Goal: Use online tool/utility: Use online tool/utility

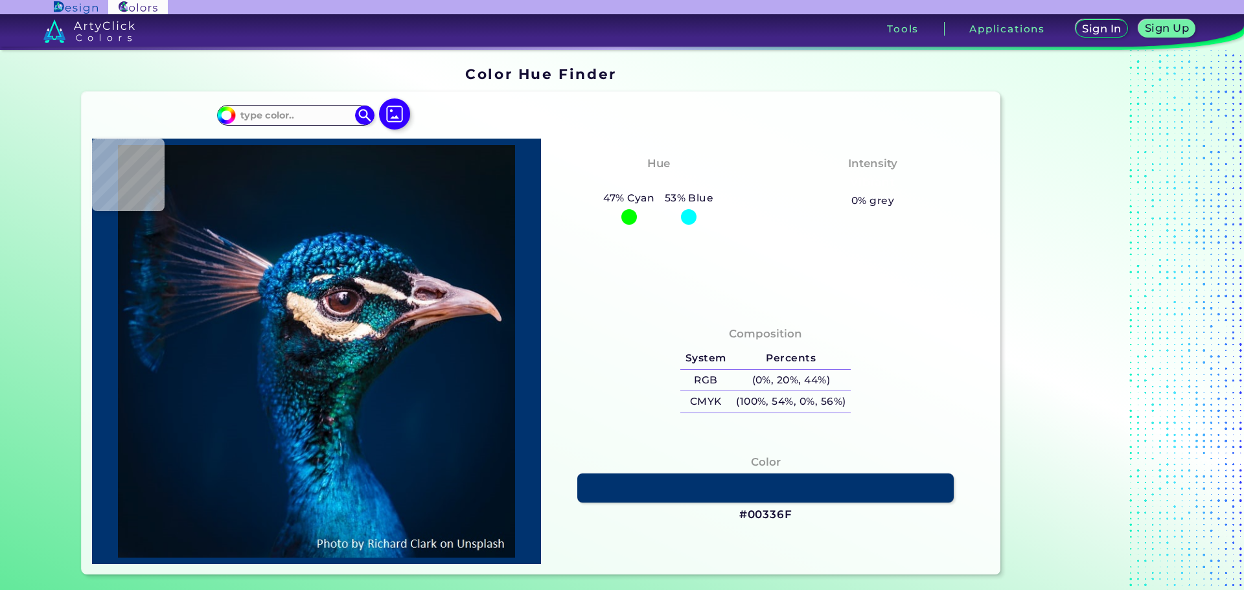
type input "#00172b"
type input "#00172B"
type input "#031d40"
type input "#031D40"
type input "#001a35"
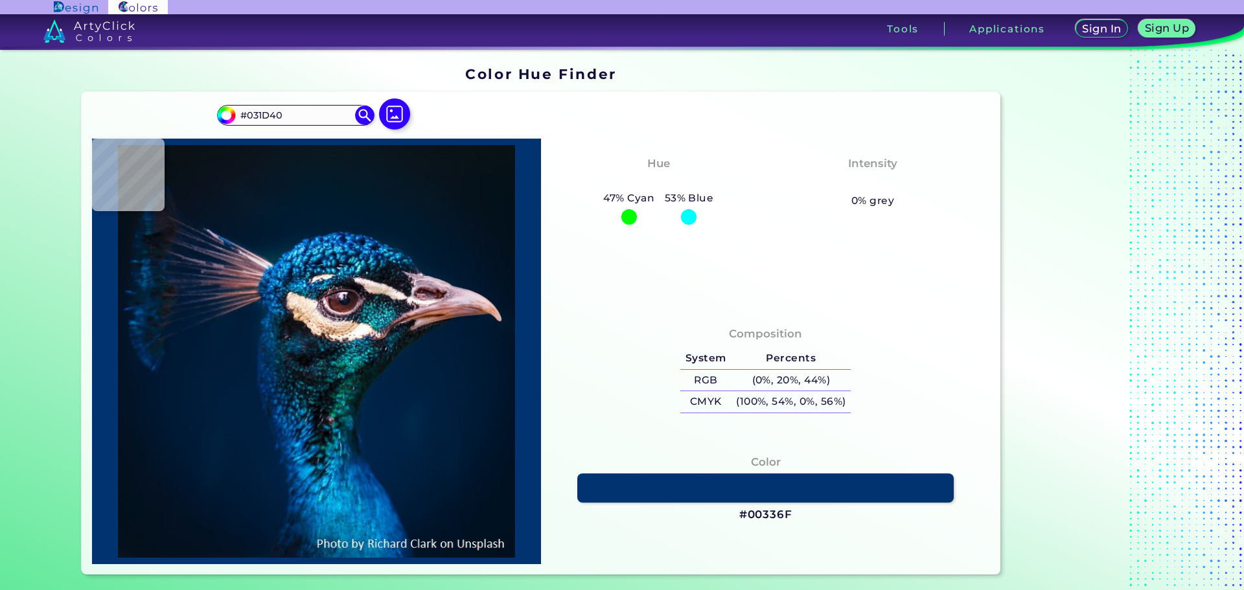
type input "#001A35"
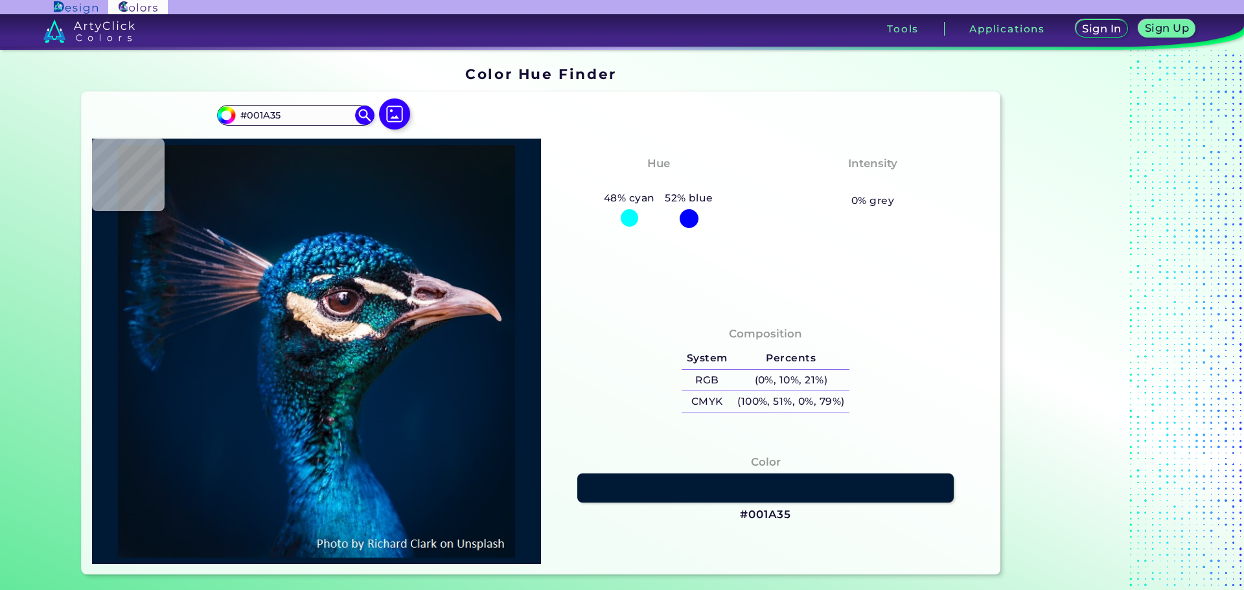
type input "#011c39"
type input "#011C39"
type input "#001d3b"
type input "#001D3B"
type input "#012433"
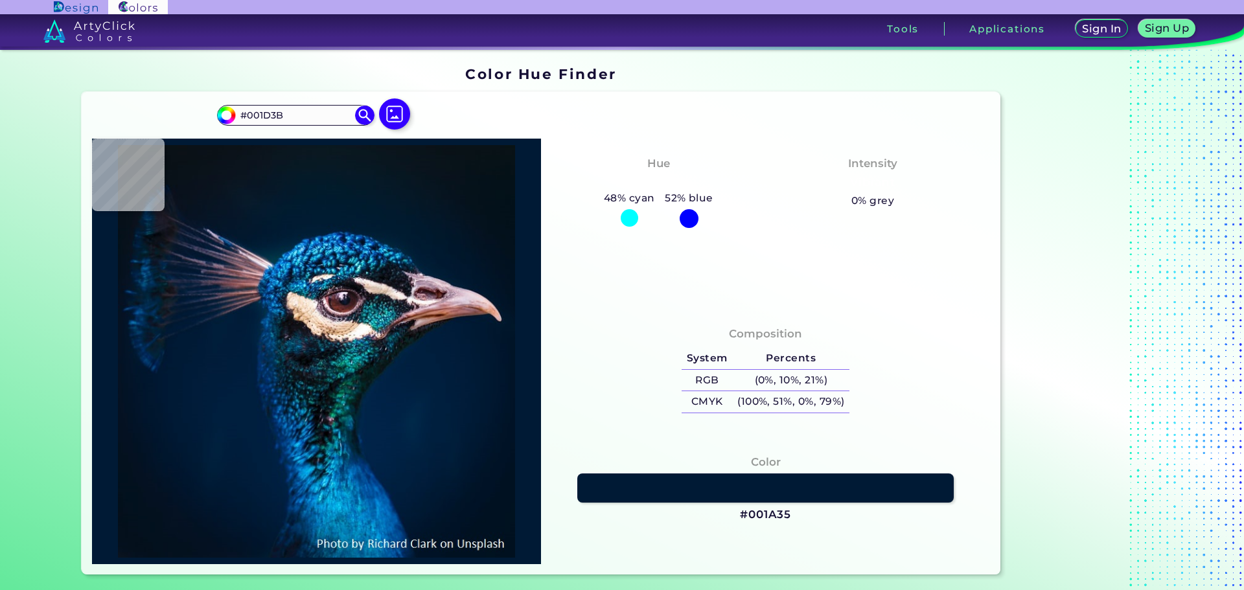
type input "#012433"
type input "#051d2c"
type input "#051D2C"
type input "#005445"
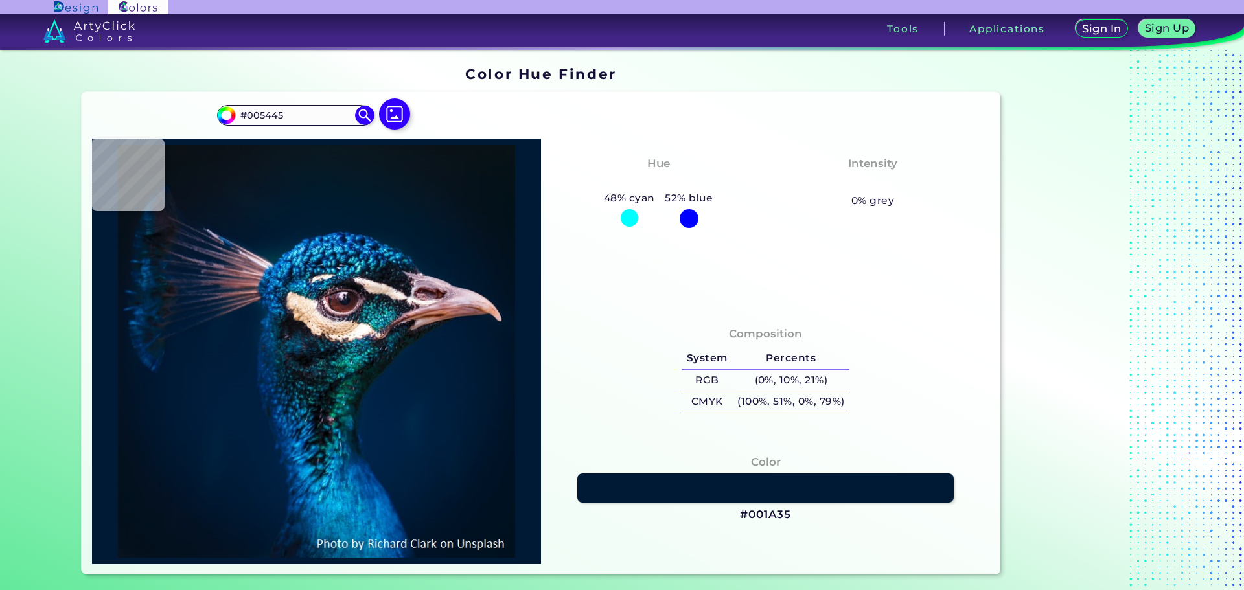
type input "#101919"
type input "#101a1b"
type input "#101A1B"
type input "#0a191f"
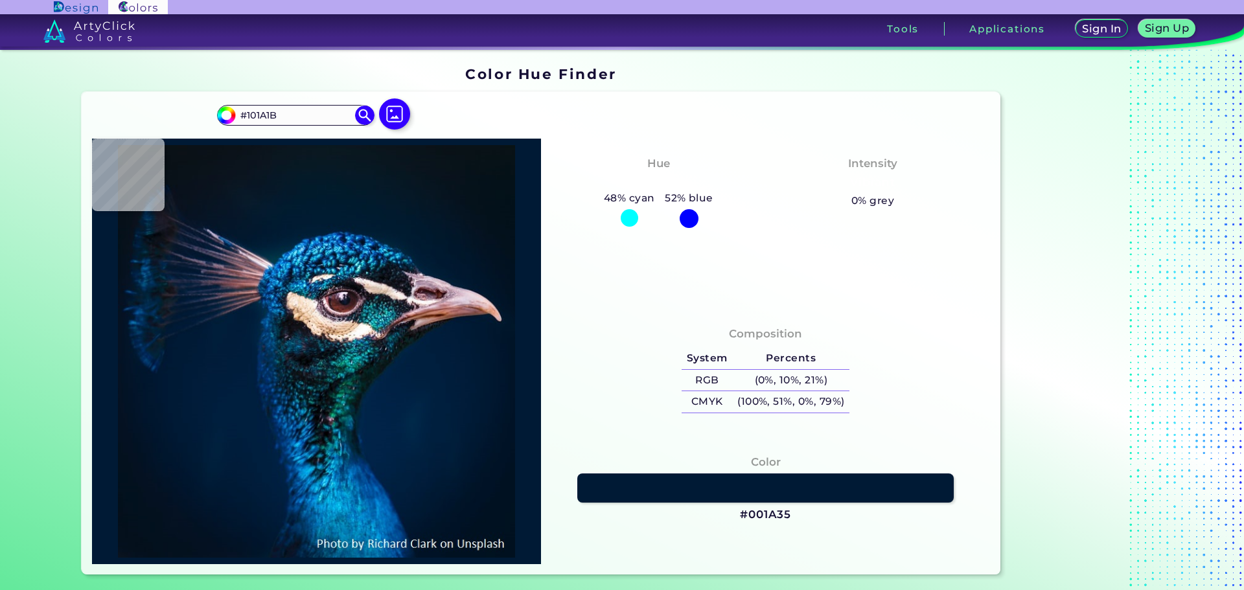
type input "#0A191F"
type input "#002041"
type input "#002345"
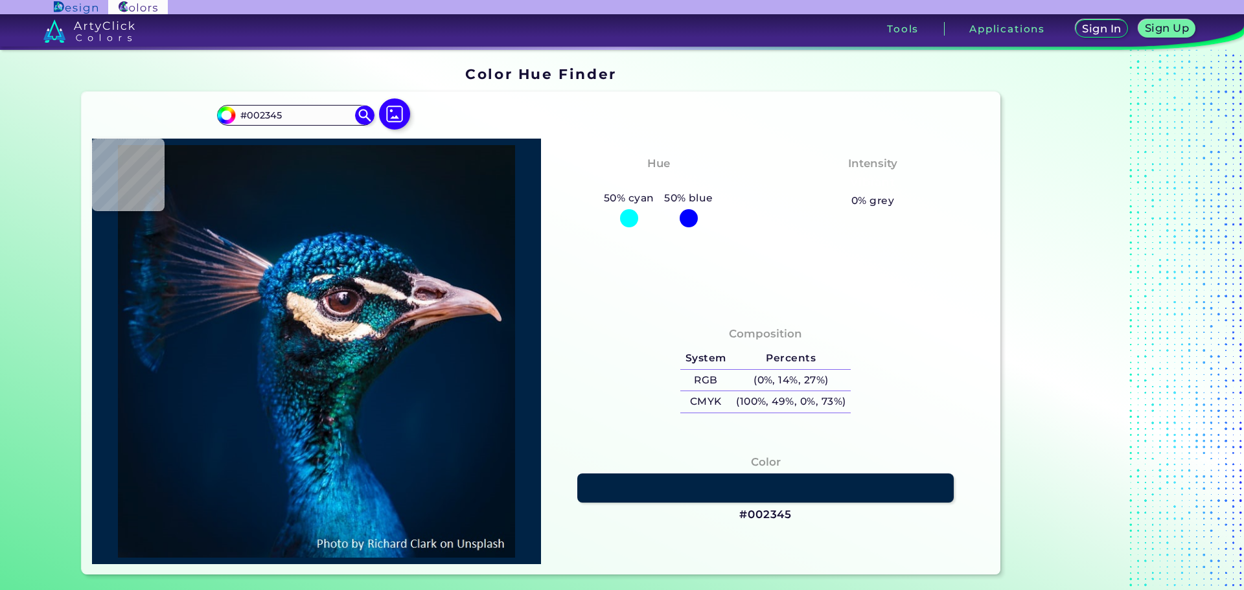
type input "#002144"
type input "#001f3e"
type input "#001F3E"
type input "#001830"
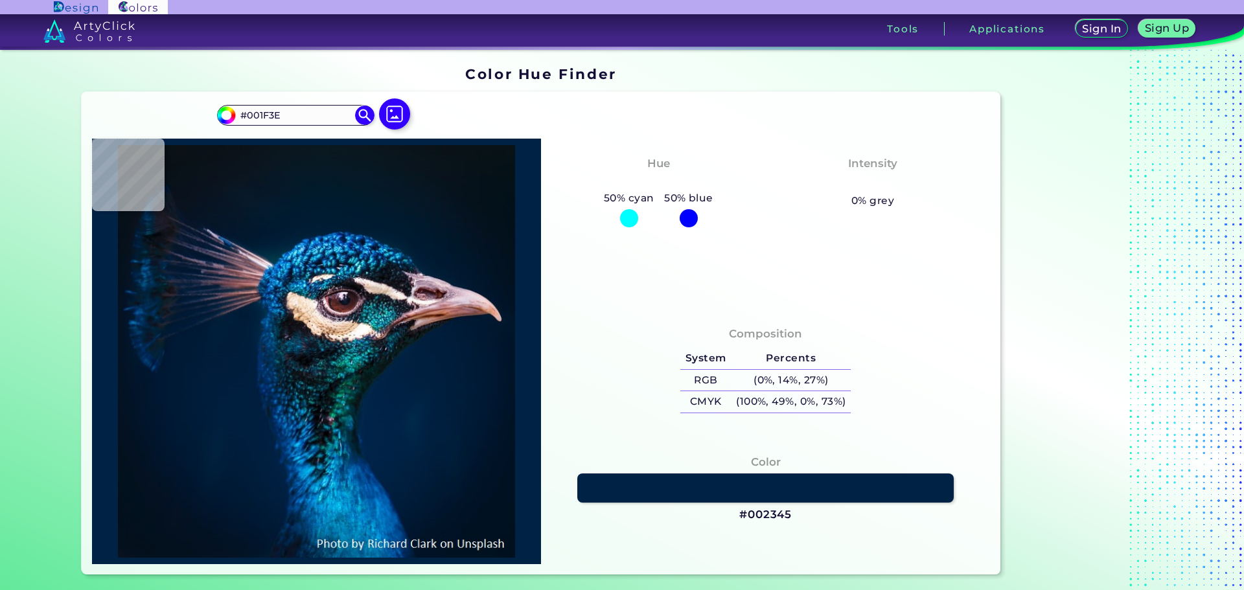
type input "#001830"
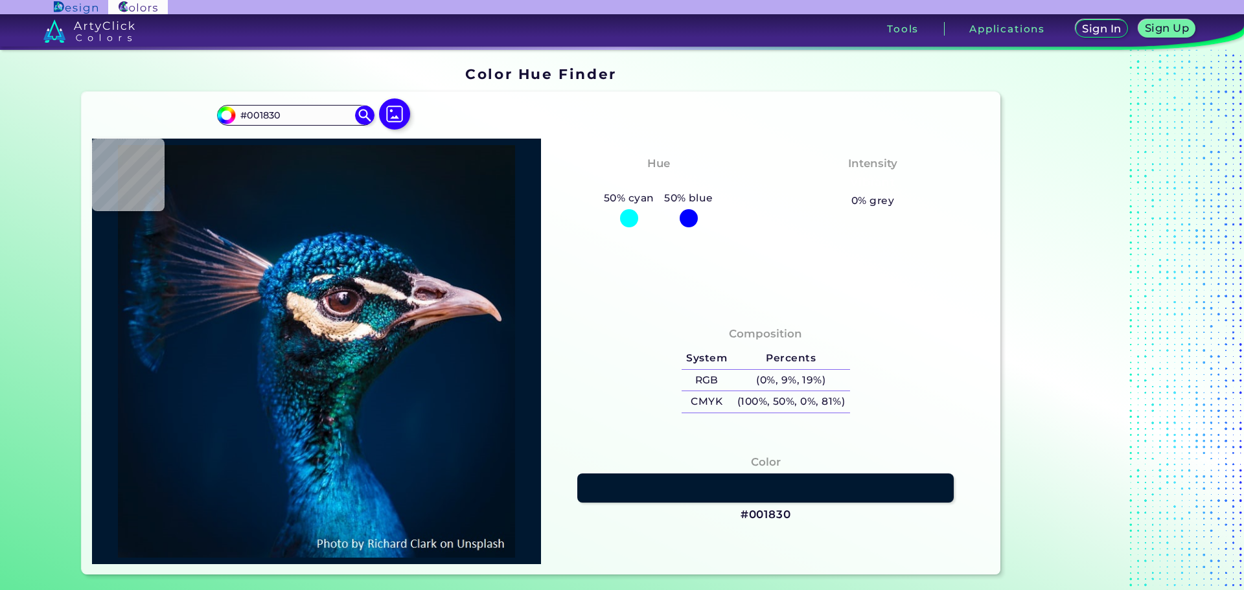
type input "#041119"
type input "#06131c"
type input "#06131C"
type input "#071520"
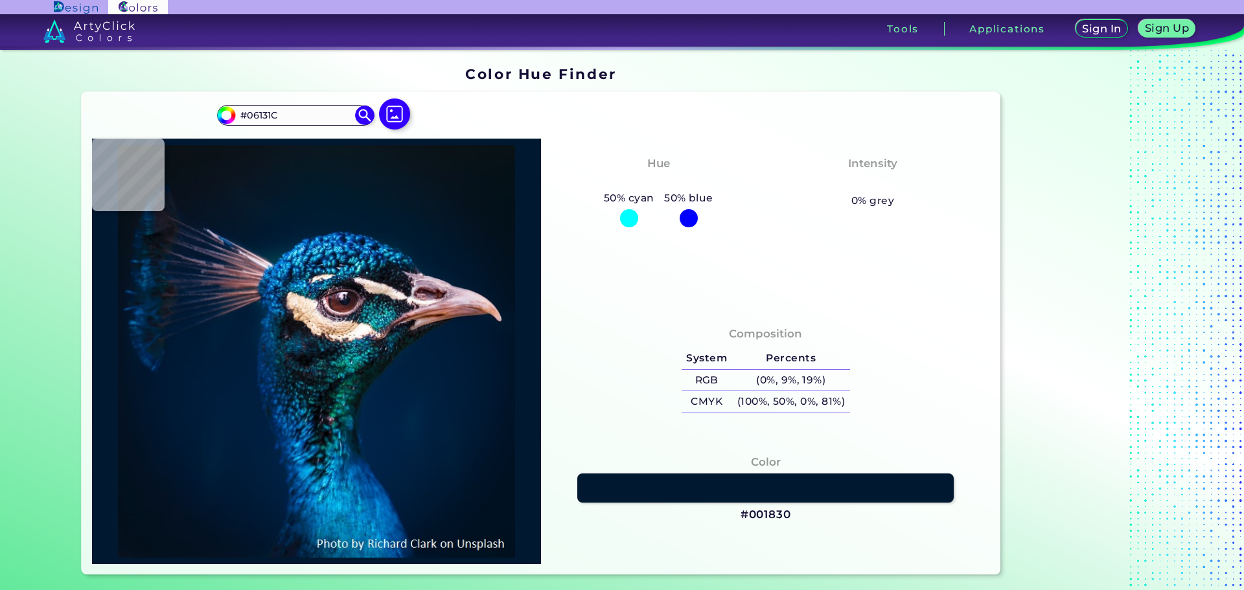
type input "#071520"
type input "#081623"
type input "#051826"
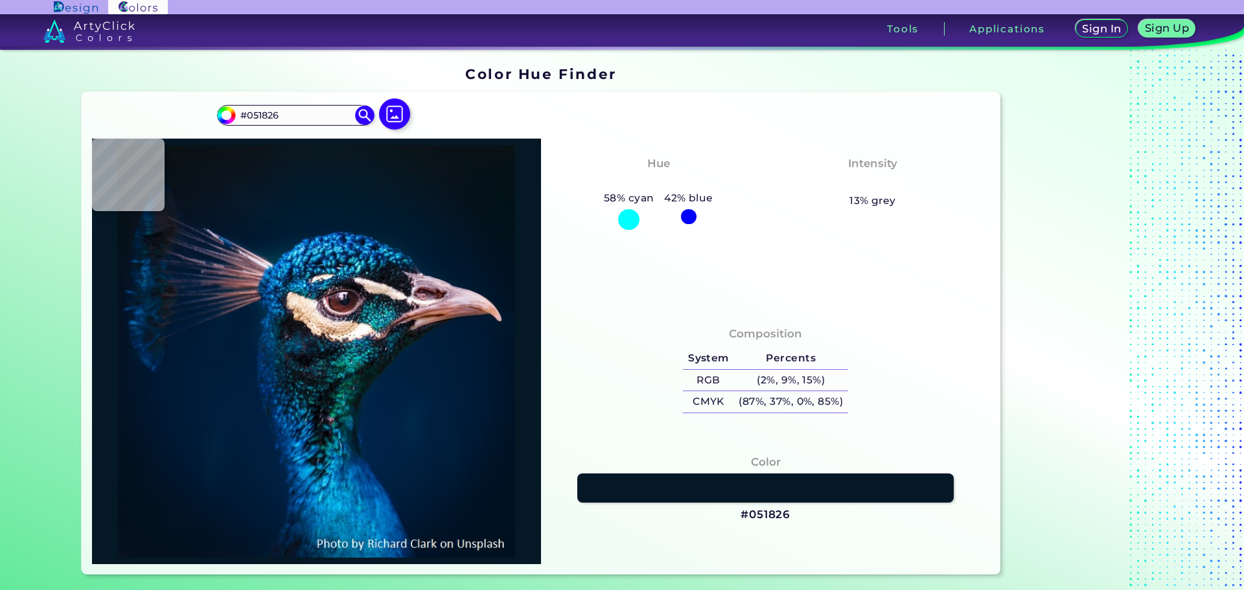
type input "#041827"
type input "#031a2a"
type input "#031A2A"
type input "#03192e"
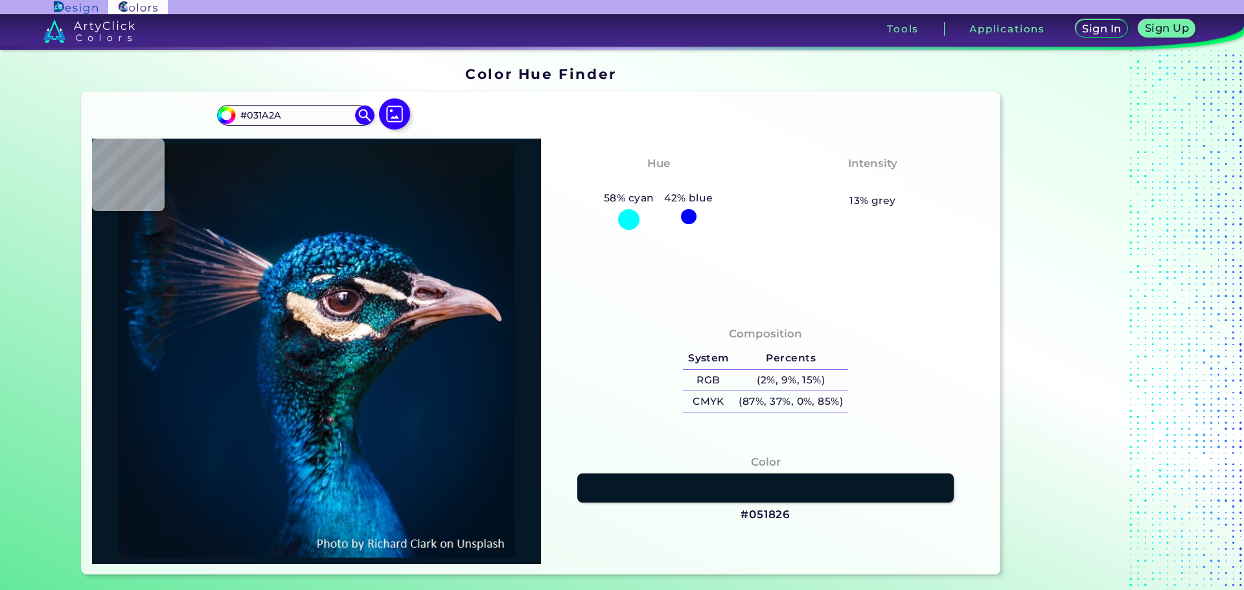
type input "#03192E"
type input "#001b30"
type input "#001B30"
type input "#001c32"
type input "#001C32"
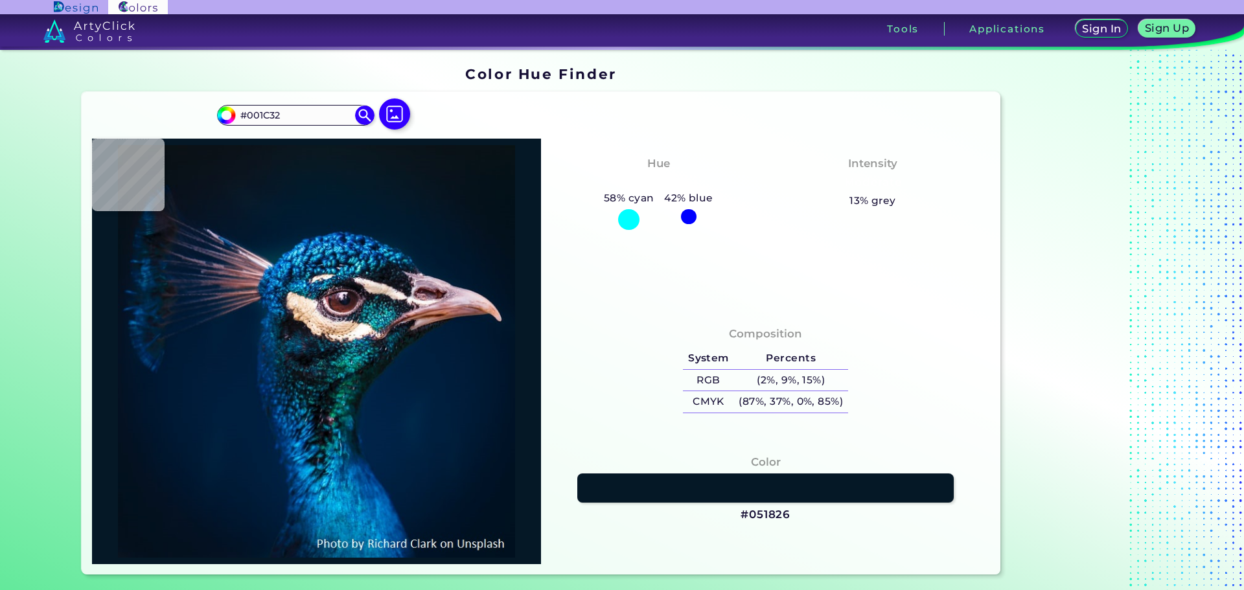
type input "#003861"
type input "#00356a"
type input "#00356A"
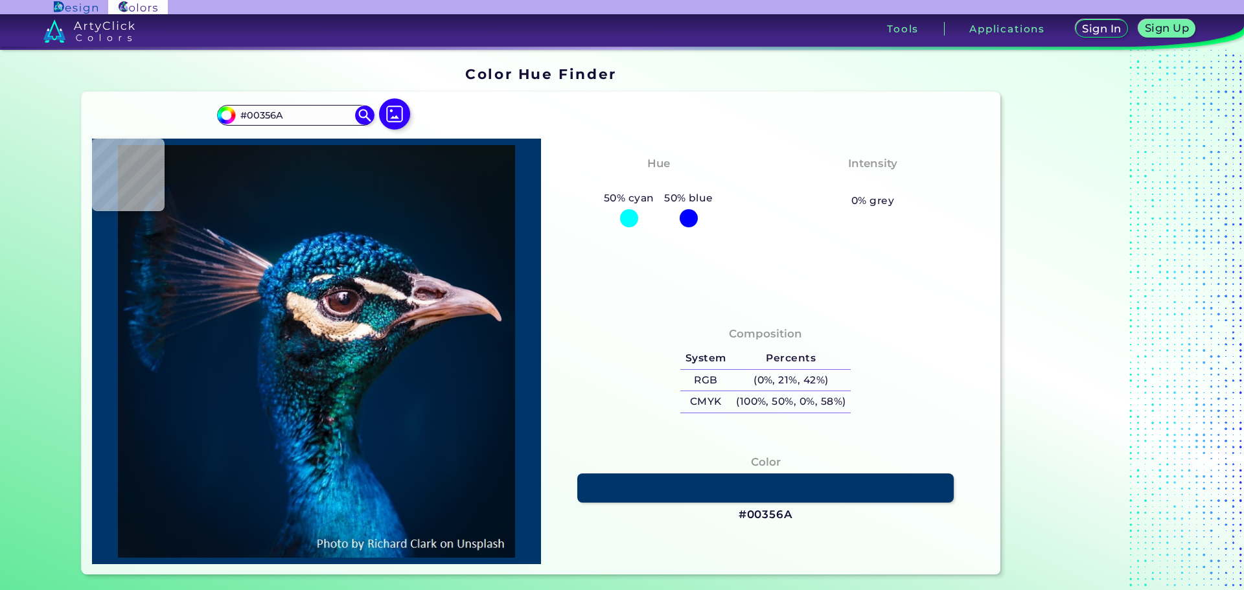
type input "#002d4a"
type input "#002D4A"
type input "#187188"
type input "#117095"
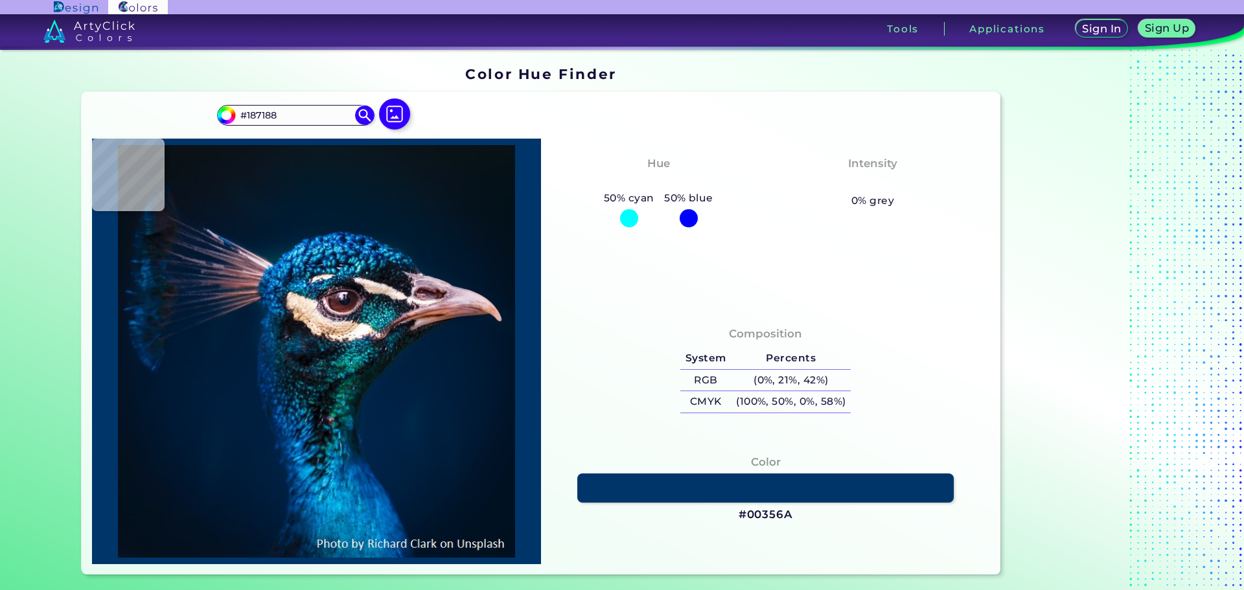
type input "#117095"
type input "#00365f"
type input "#00365F"
type input "#137095"
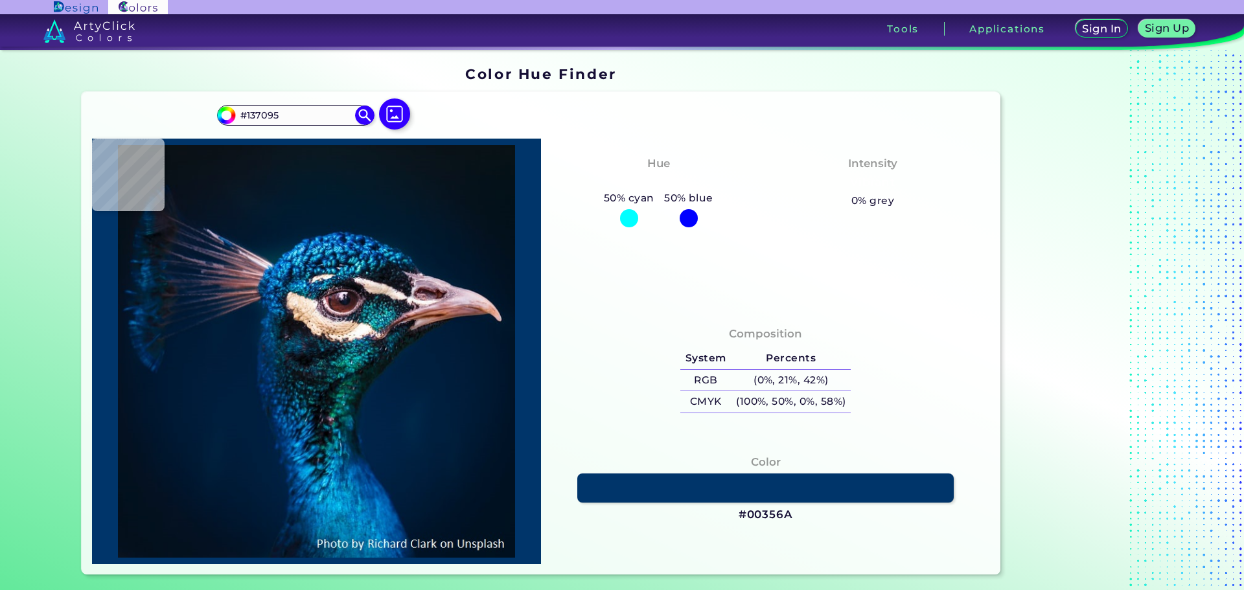
type input "#074e79"
type input "#074E79"
type input "#001e59"
type input "#001E59"
type input "#104d8d"
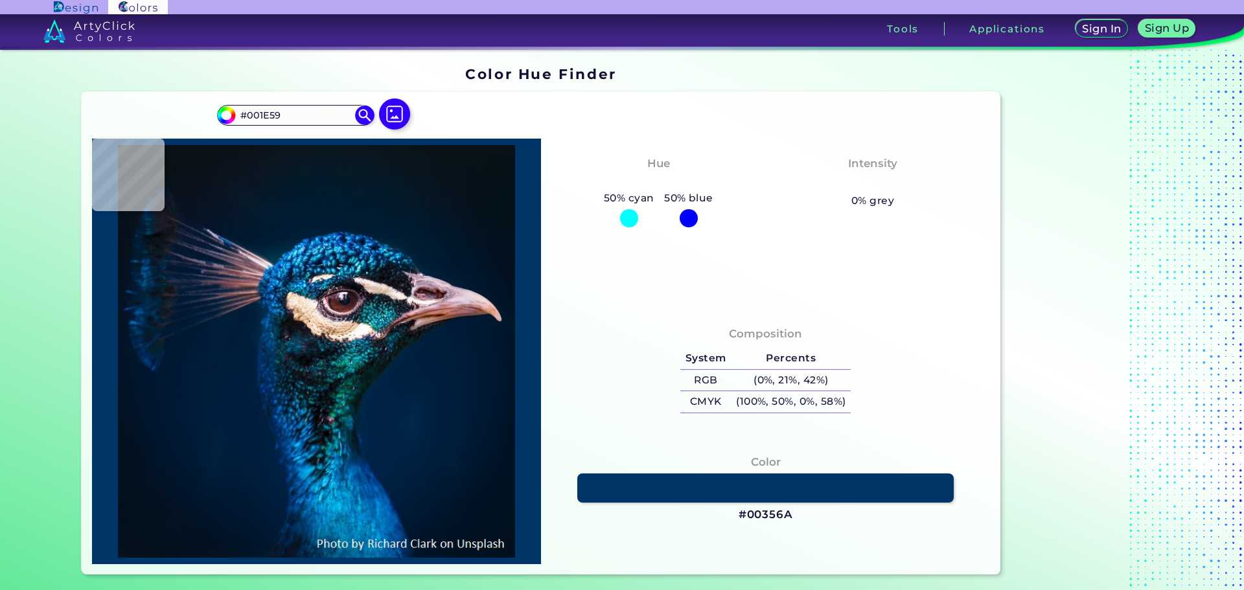
type input "#104D8D"
type input "#00244c"
type input "#00244C"
type input "#015d9d"
type input "#015D9D"
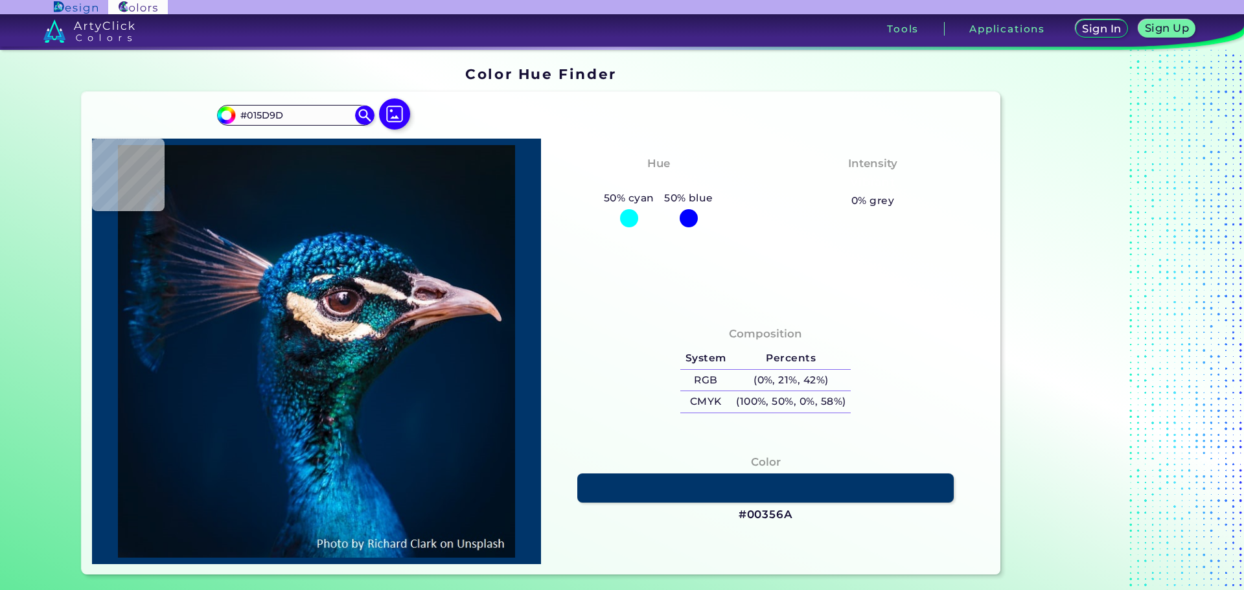
type input "#022147"
type input "#166797"
type input "#002456"
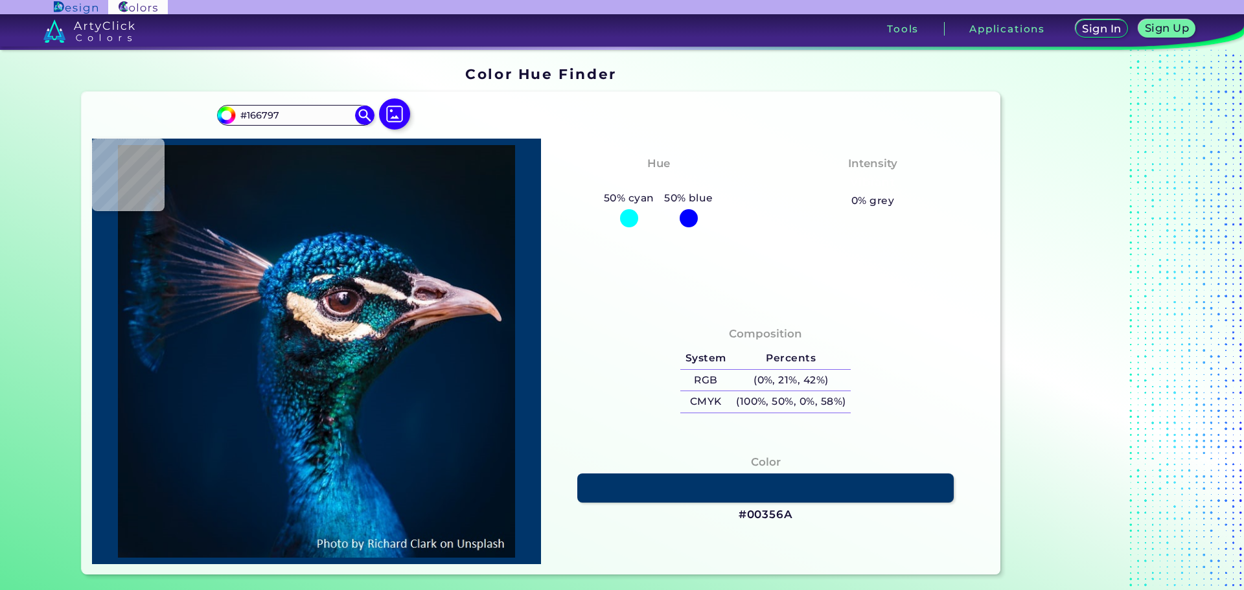
type input "#002456"
type input "#003071"
type input "#0a5098"
type input "#0A5098"
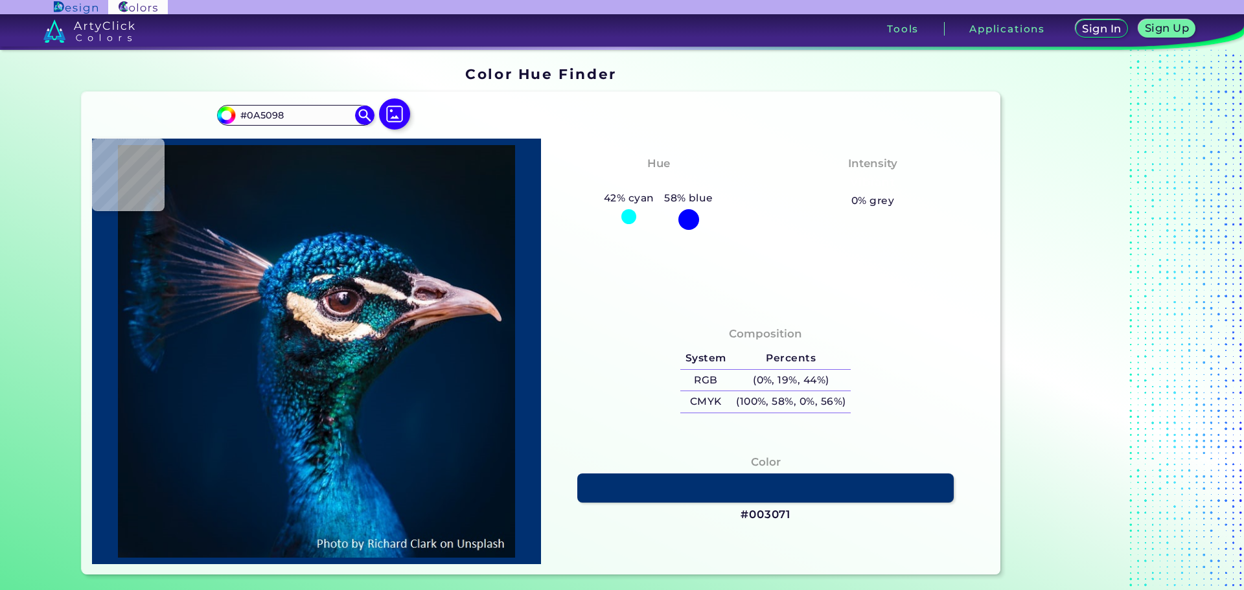
type input "#40b4eb"
type input "#40B4EB"
type input "#3ab3dd"
type input "#3AB3DD"
type input "#167ba0"
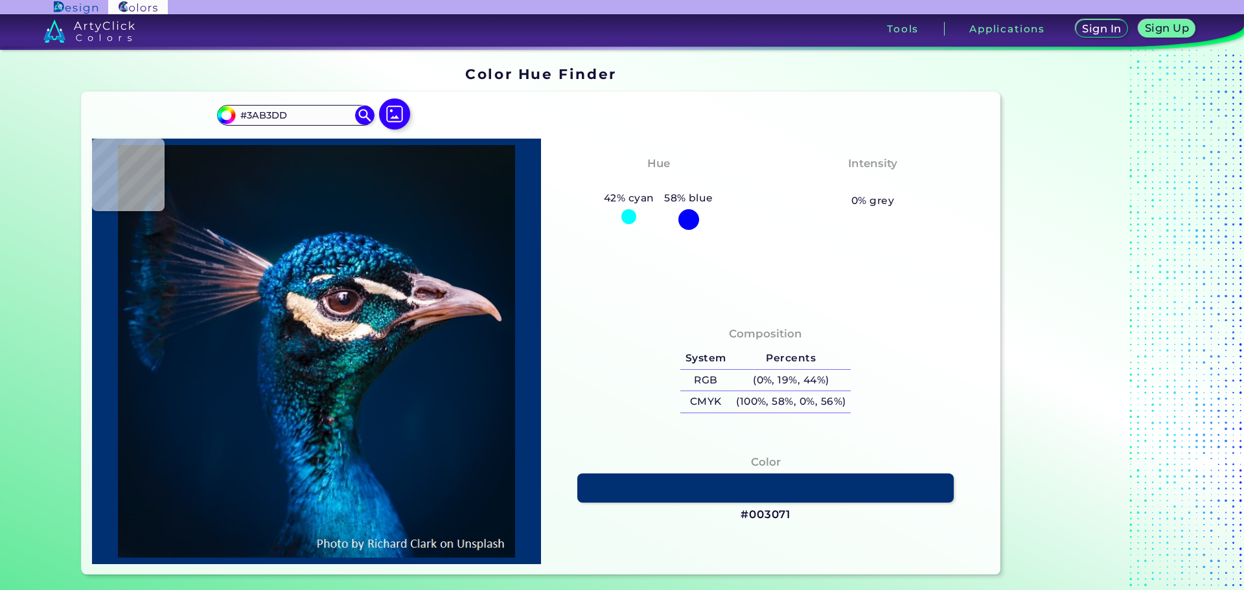
type input "#167BA0"
type input "#004166"
type input "#002953"
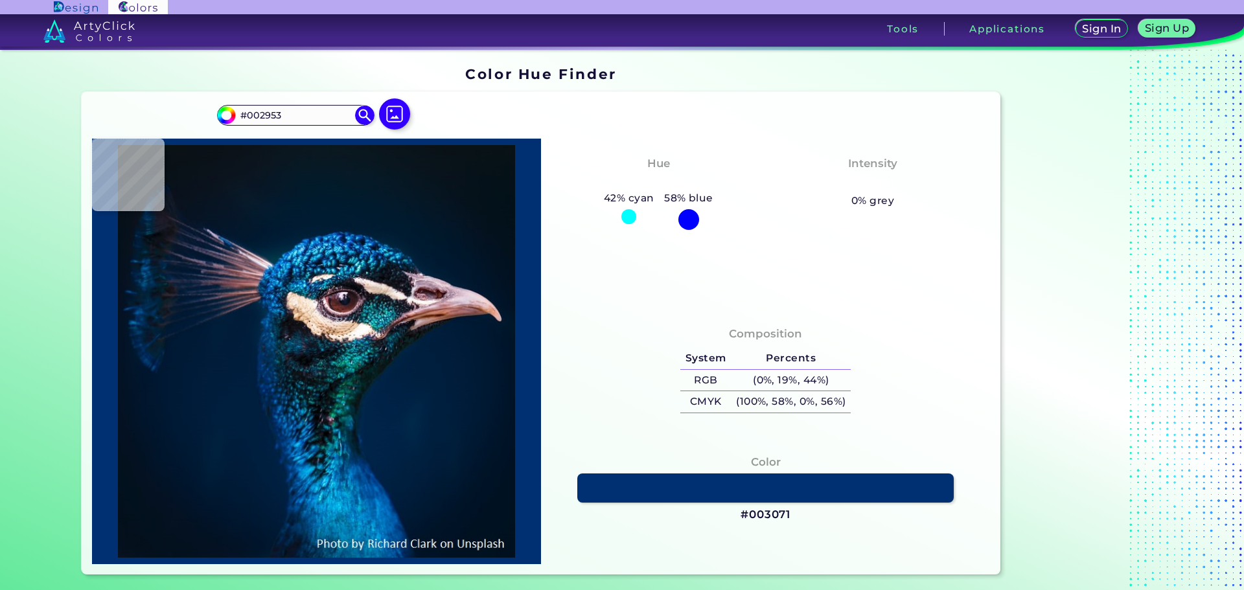
type input "#063f68"
type input "#063F68"
type input "#21779c"
type input "#21779C"
type input "#3f9bbf"
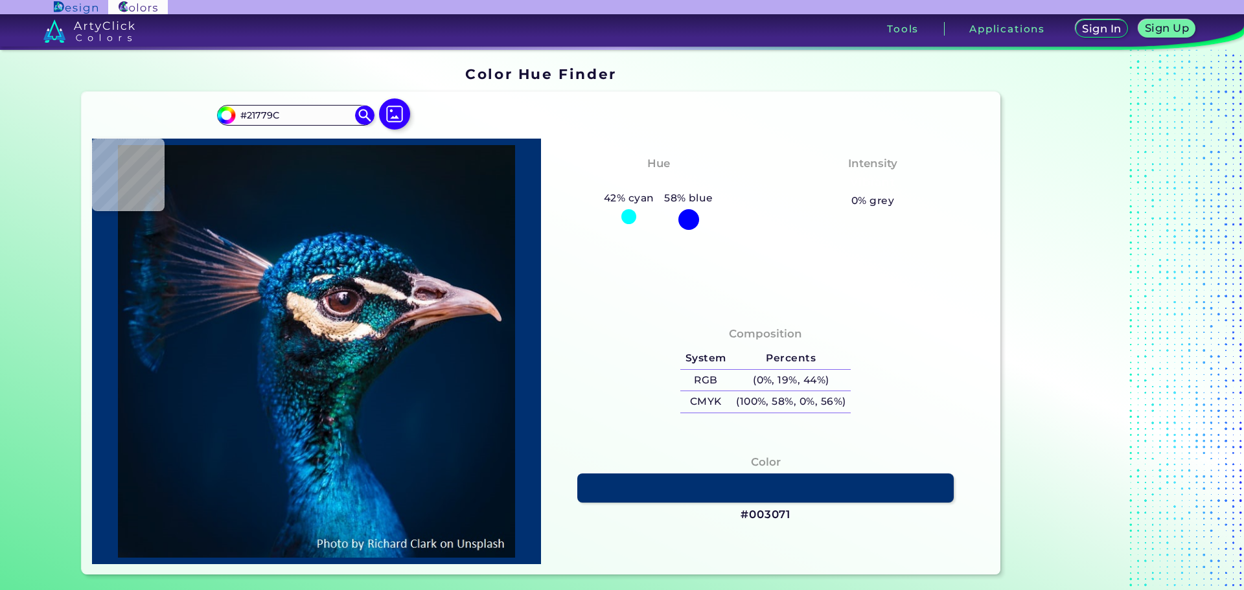
type input "#3F9BBF"
type input "#02527b"
type input "#02527B"
type input "#004b73"
type input "#004B73"
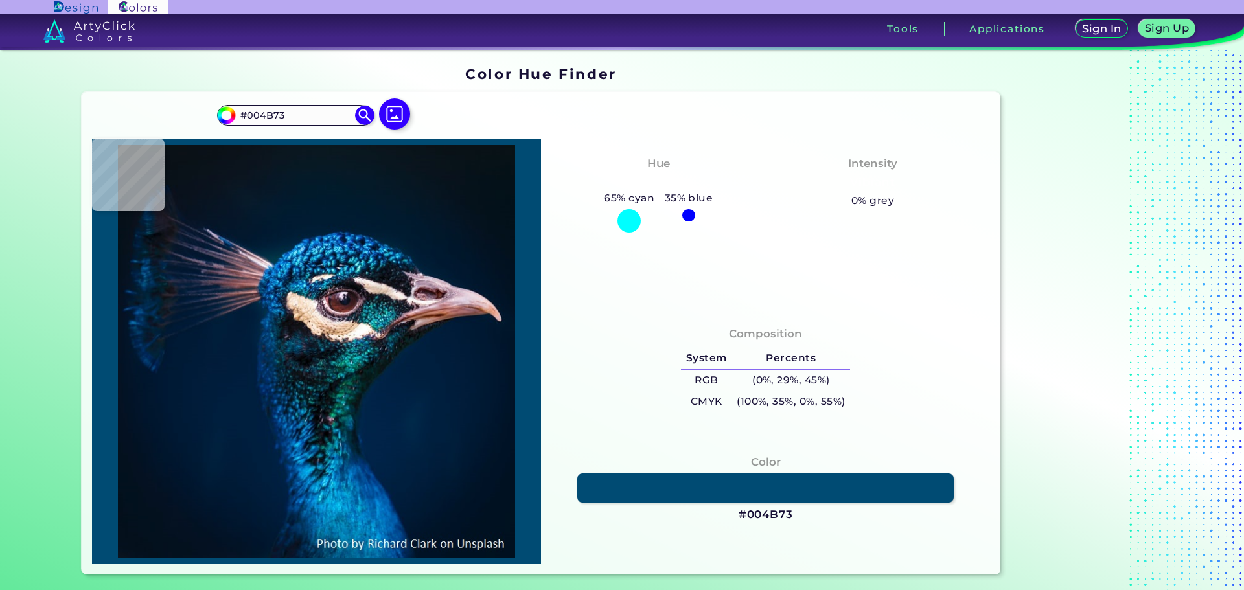
type input "#084c6f"
type input "#084C6F"
type input "#013457"
type input "#0b3b63"
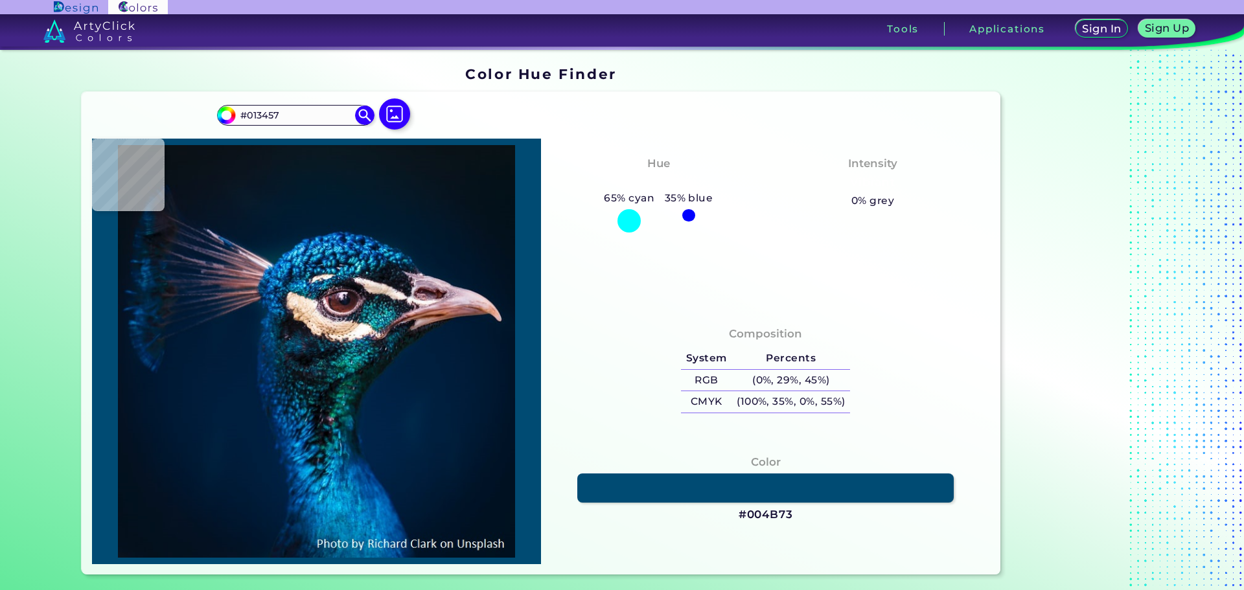
type input "#0B3B63"
type input "#0d4f78"
type input "#0D4F78"
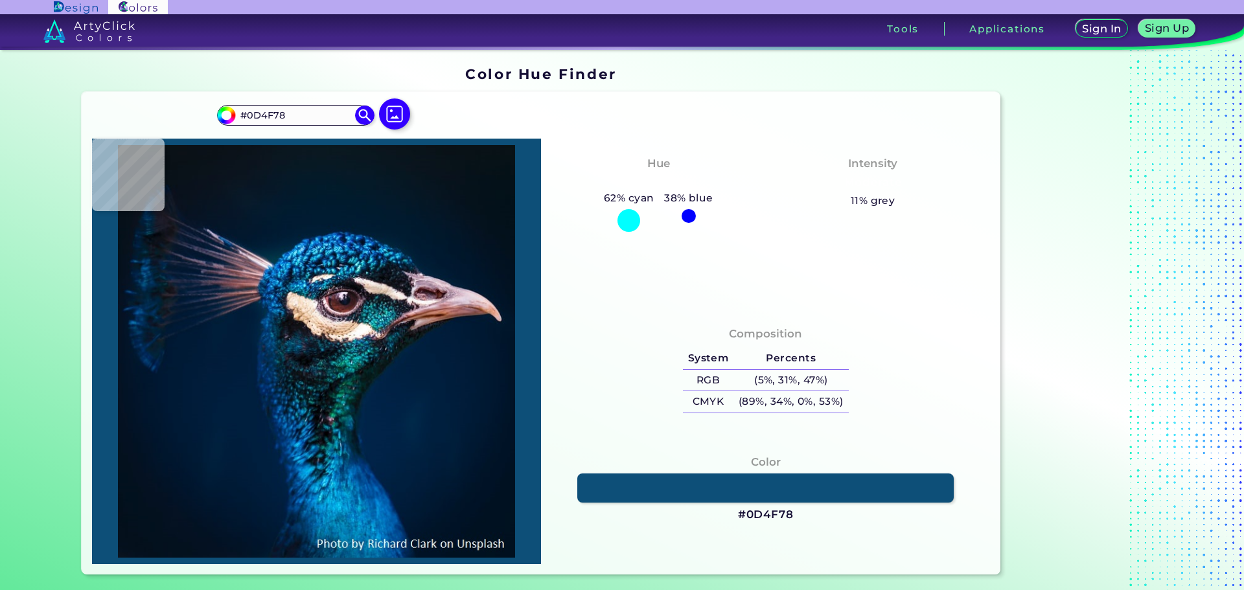
type input "#00365e"
type input "#00365E"
type input "#002951"
type input "#00183a"
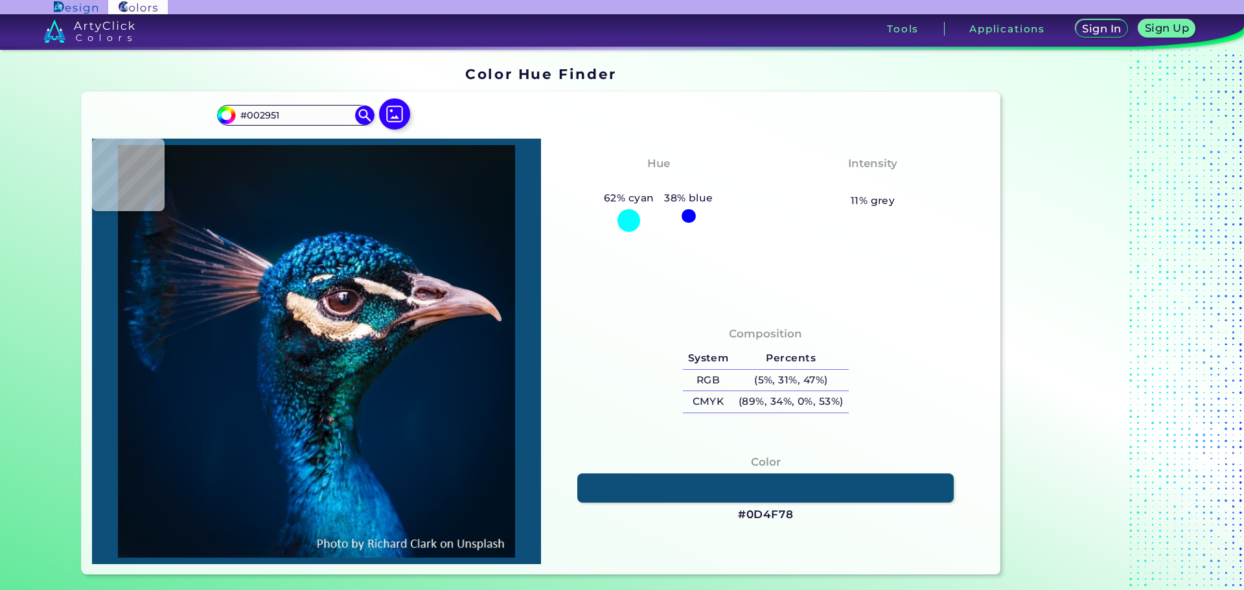
type input "#00183A"
type input "#011e3a"
type input "#011E3A"
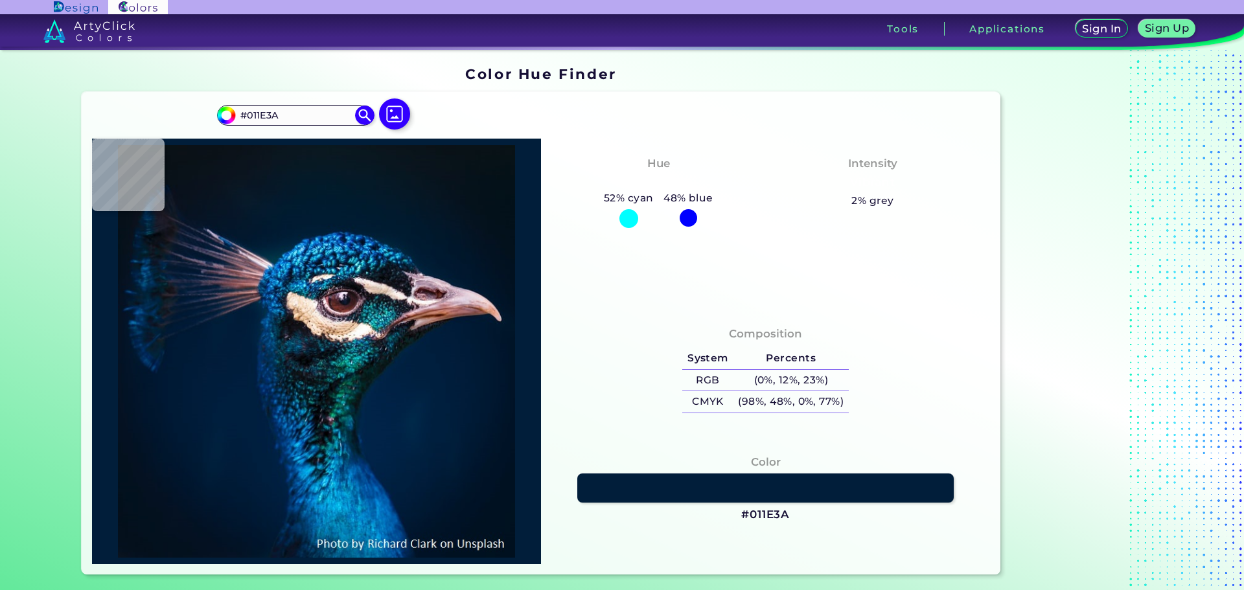
type input "#00162b"
type input "#00162B"
type input "#001126"
type input "#001632"
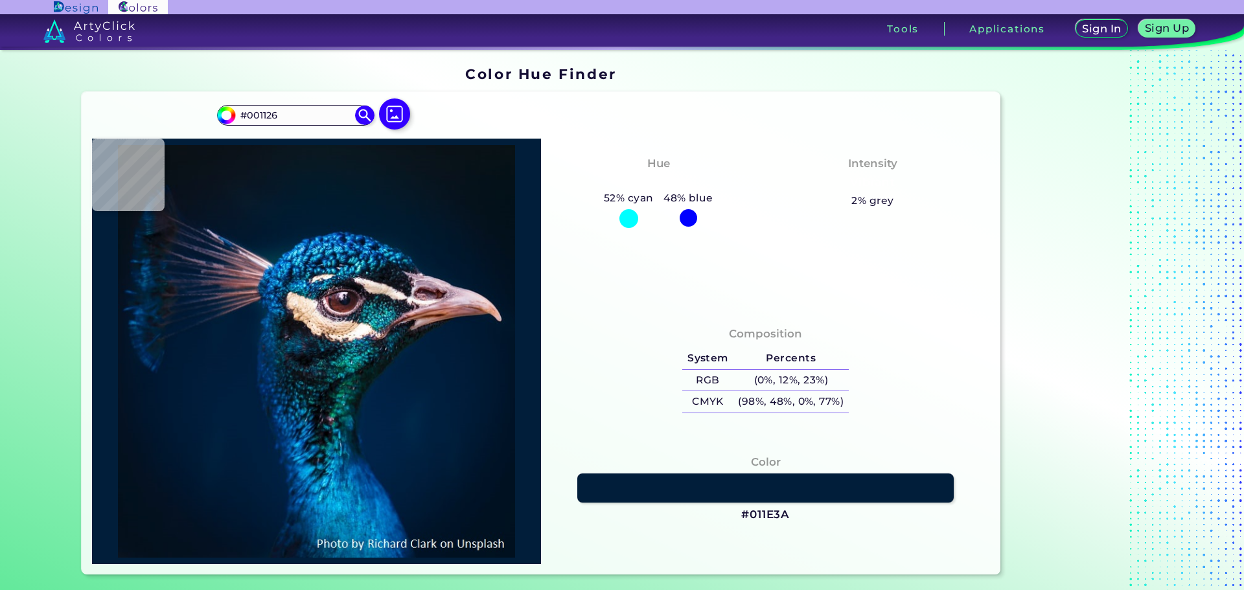
type input "#001632"
type input "#013359"
type input "#045888"
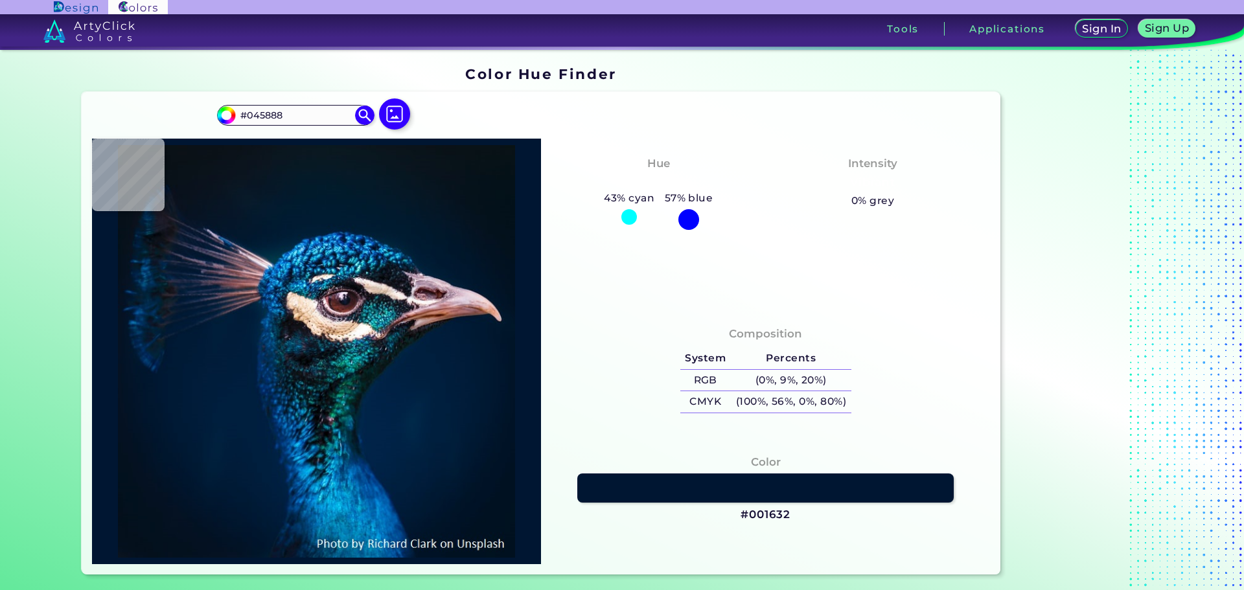
type input "#2f9acf"
type input "#2F9ACF"
type input "#0d7fb9"
type input "#0D7FB9"
type input "#0a78bd"
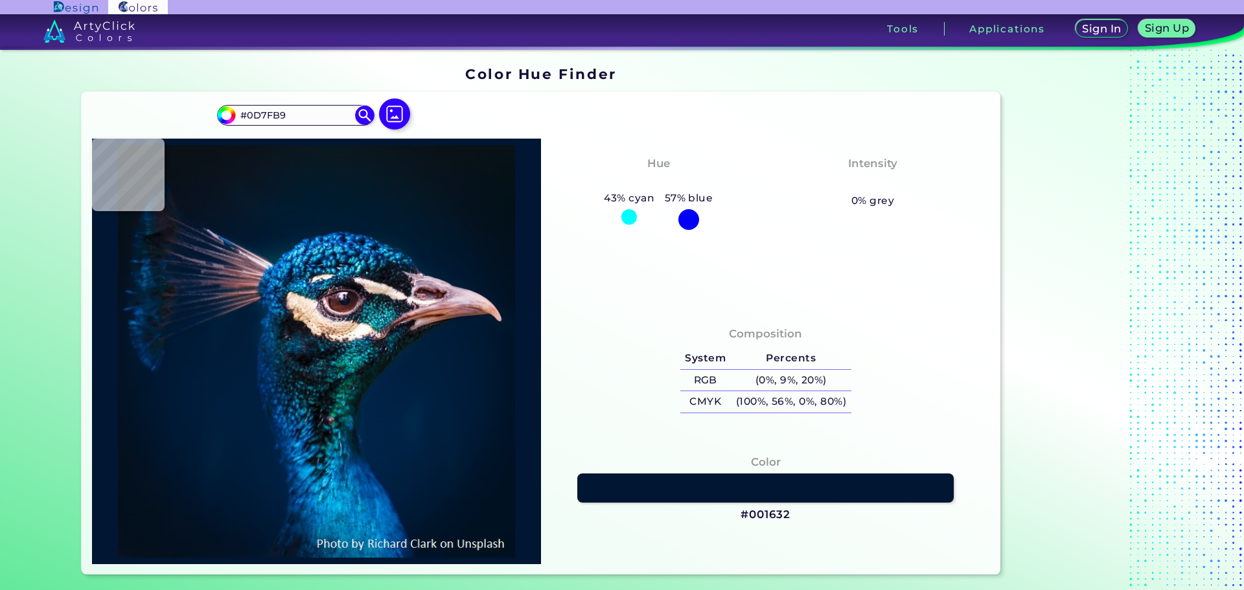
type input "#0A78BD"
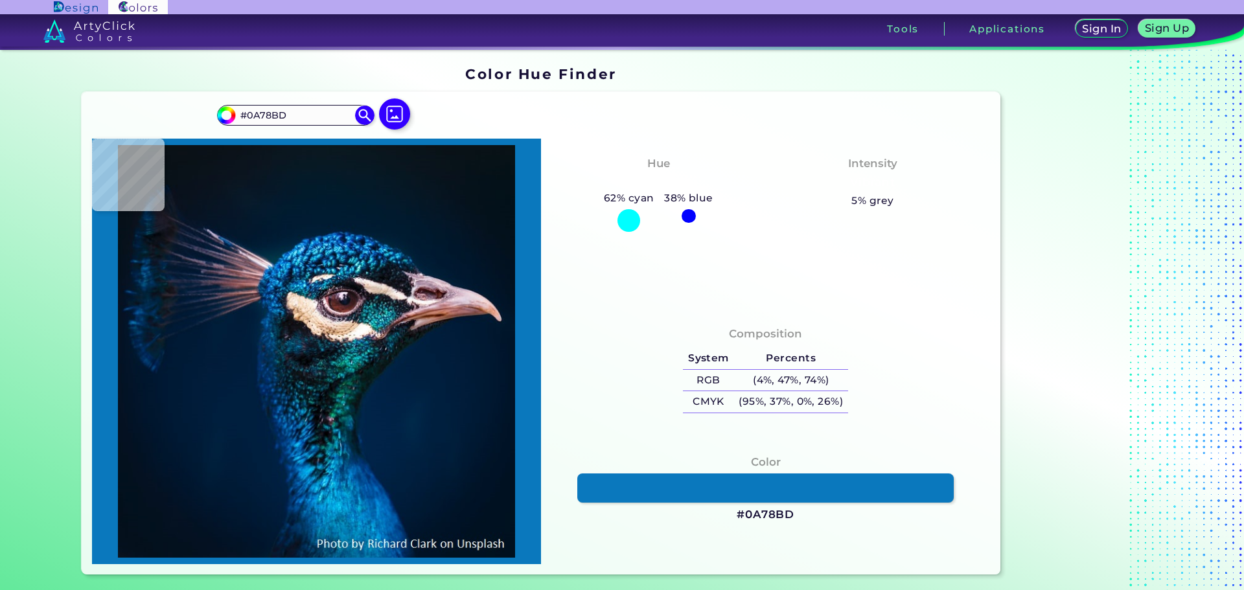
type input "#0d6dc1"
type input "#0D6DC1"
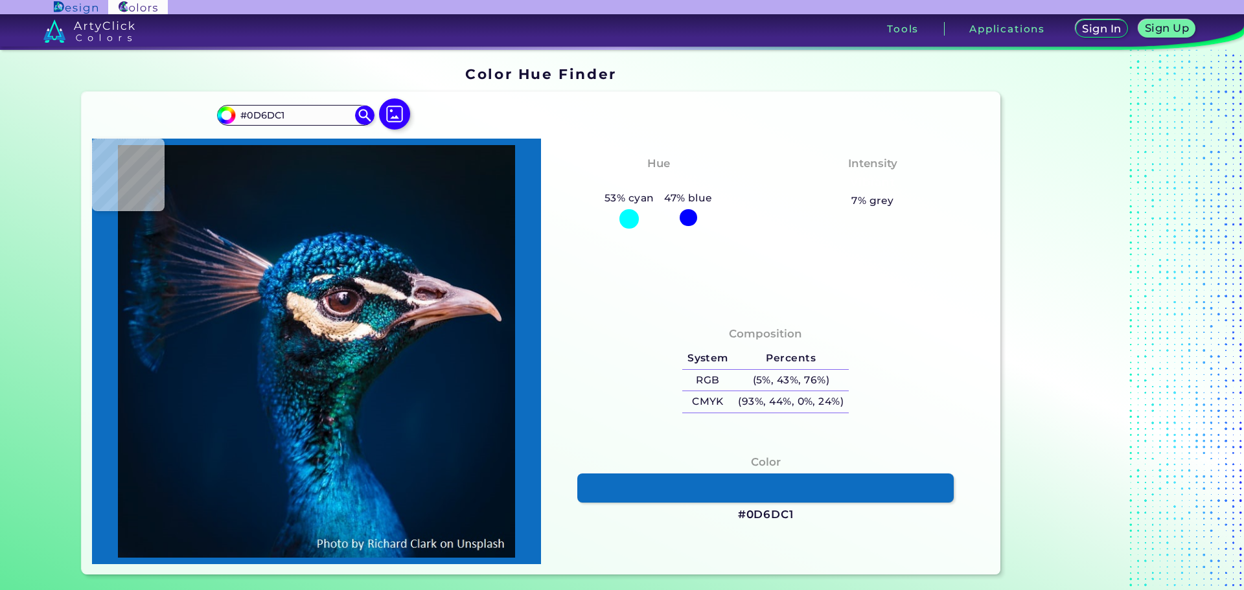
type input "#054fa3"
type input "#054FA3"
type input "#01317b"
type input "#01317B"
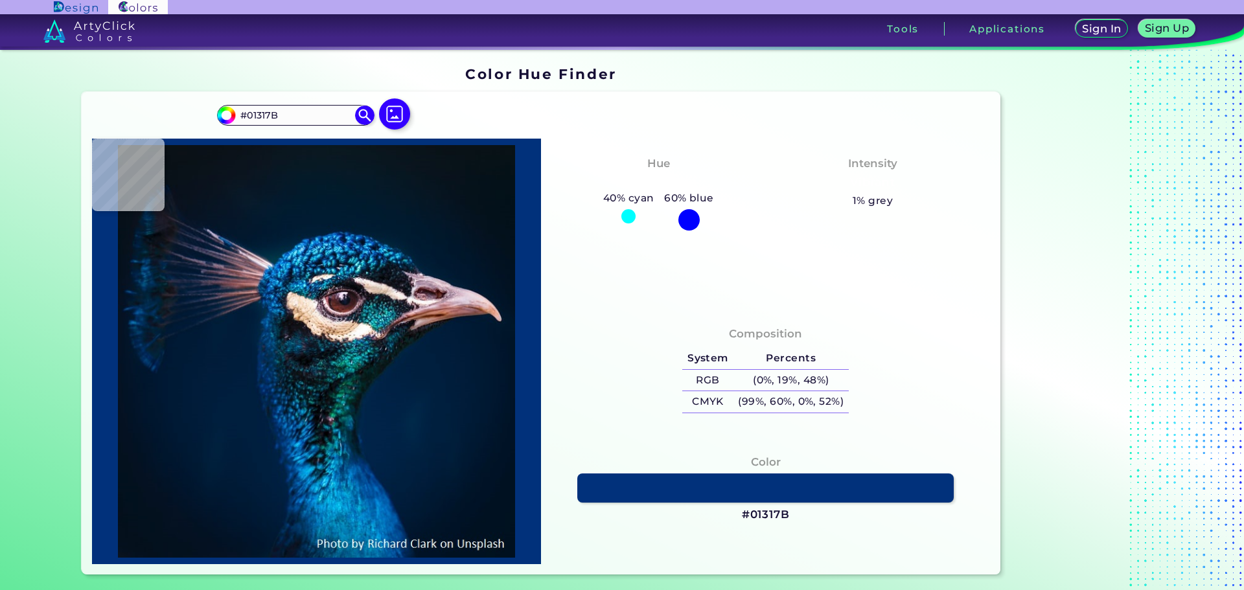
type input "#164a96"
type input "#164A96"
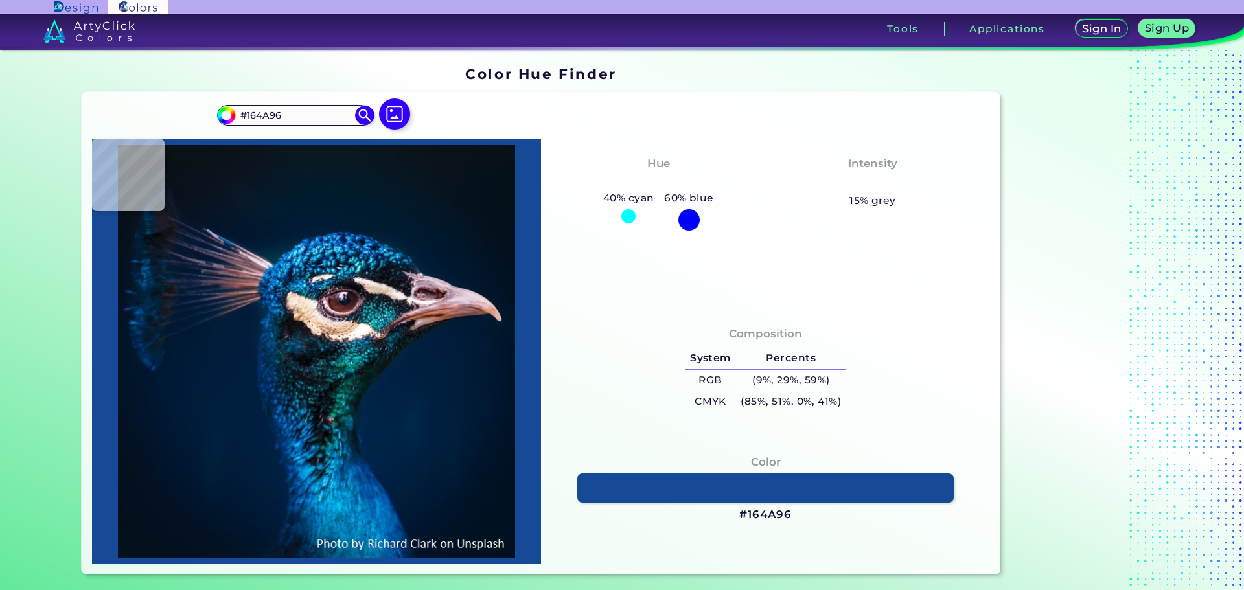
type input "#0a3a83"
type input "#0A3A83"
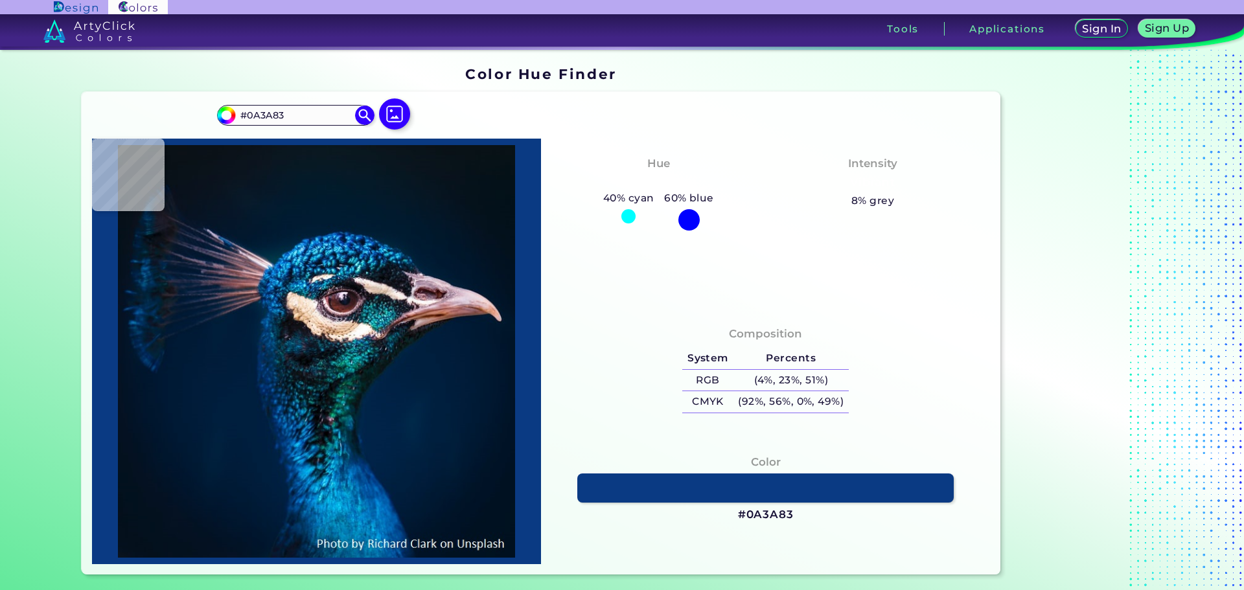
type input "#002a7b"
type input "#002A7B"
type input "#0d4eaf"
type input "#0D4EAF"
type input "#064291"
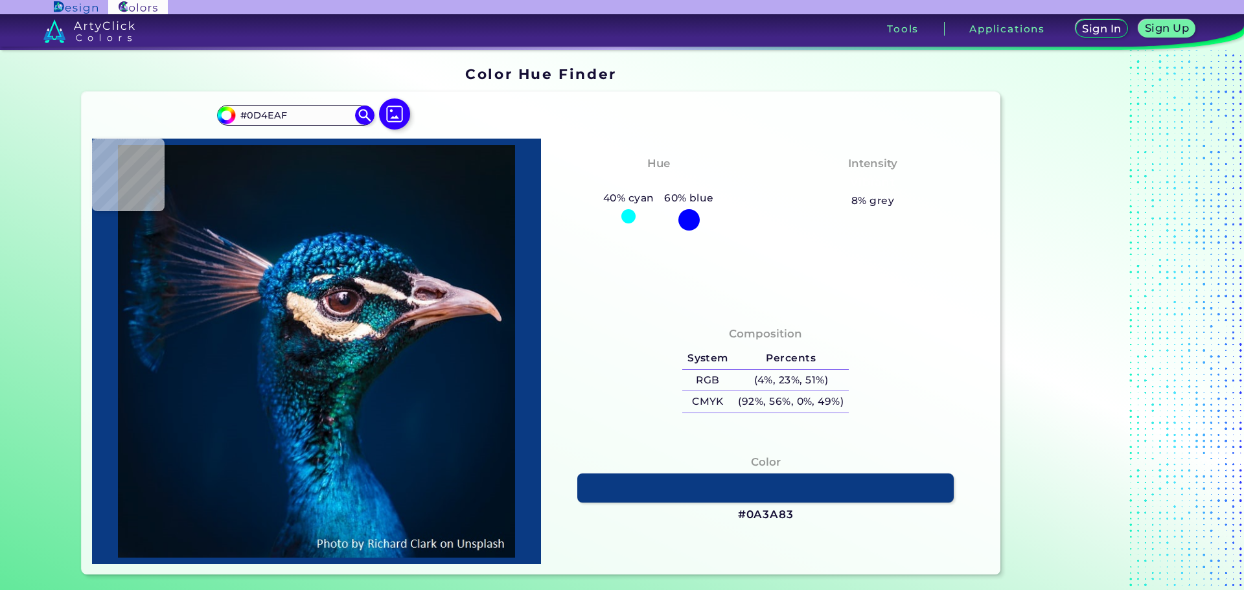
type input "#064291"
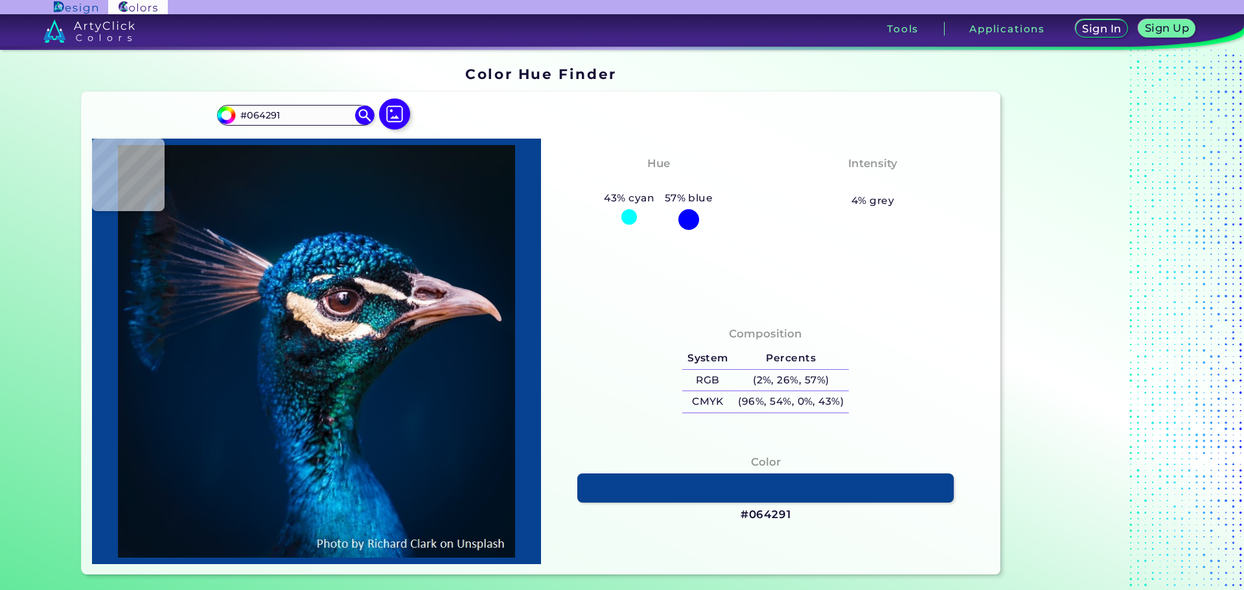
type input "#00295f"
type input "#00295F"
type input "#053c6a"
type input "#053C6A"
type input "#126088"
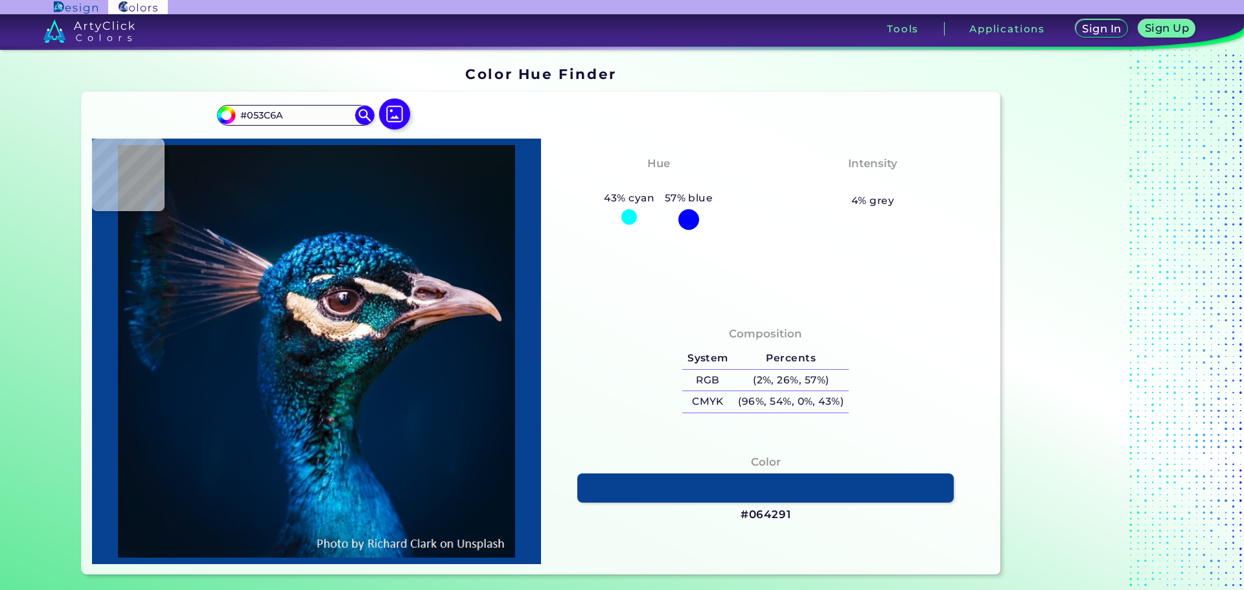
type input "#126088"
type input "#58d5e8"
type input "#58D5E8"
type input "#149cbf"
type input "#149CBF"
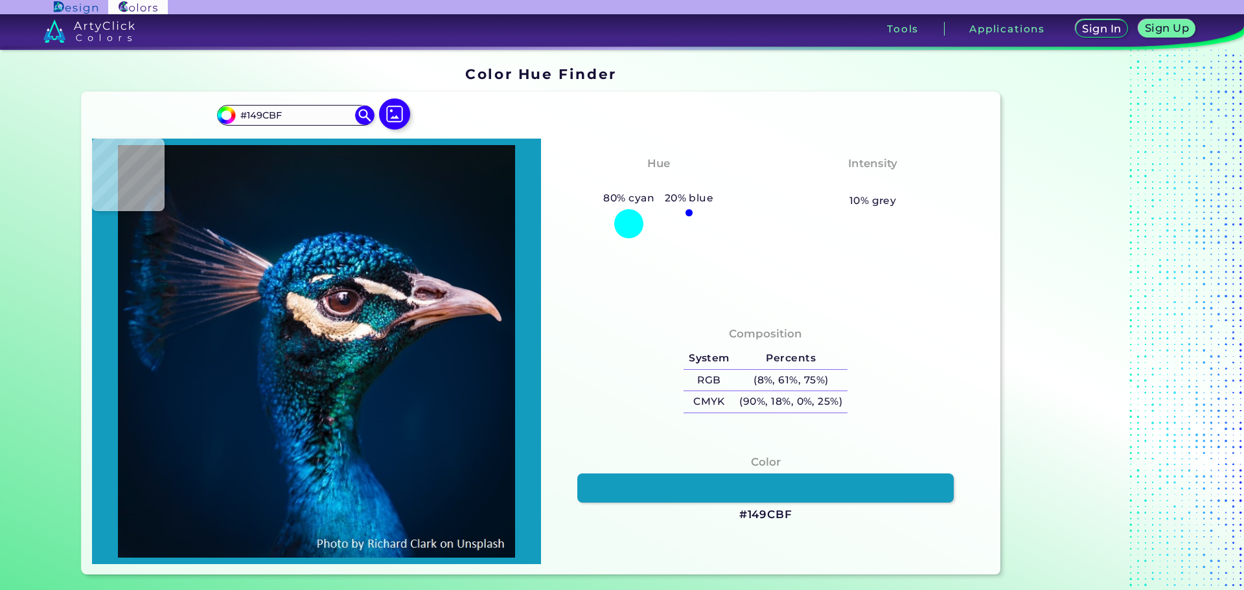
type input "#064e78"
type input "#064E78"
type input "#095075"
type input "#00193f"
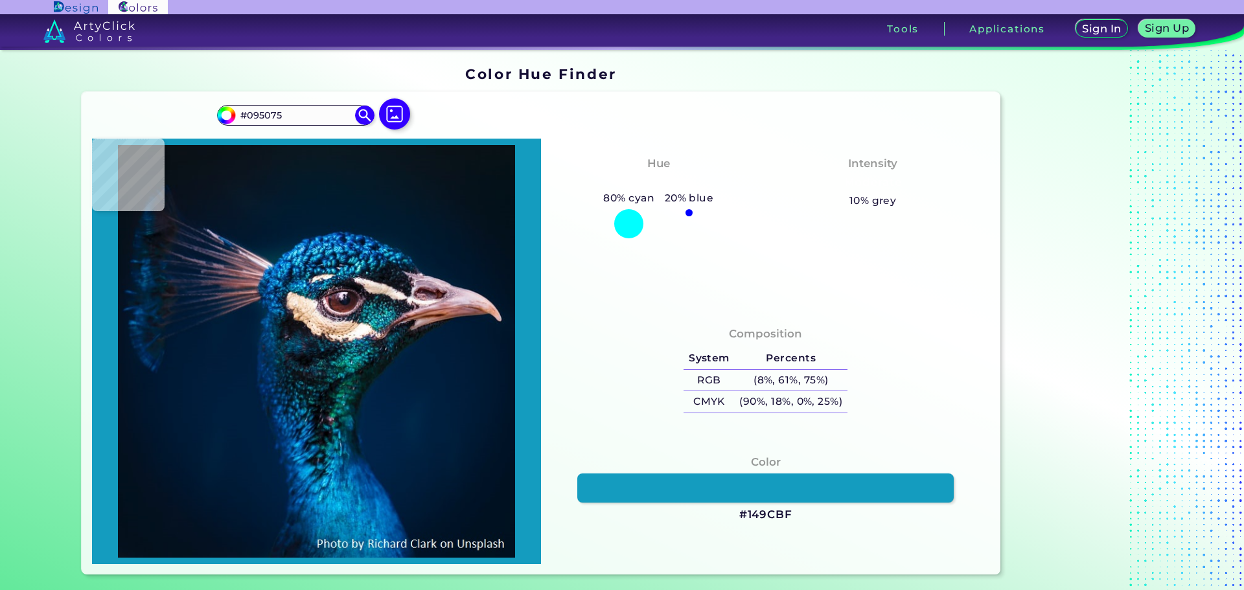
type input "#00193F"
type input "#0d1c2b"
type input "#0D1C2B"
type input "#07121d"
type input "#07121D"
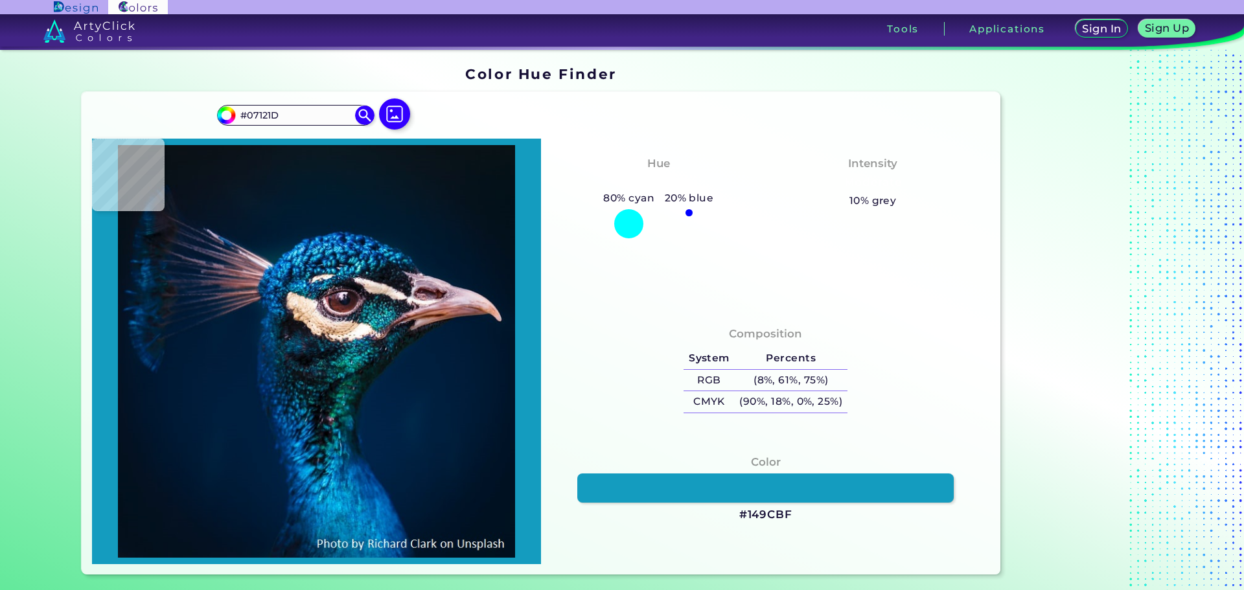
type input "#081321"
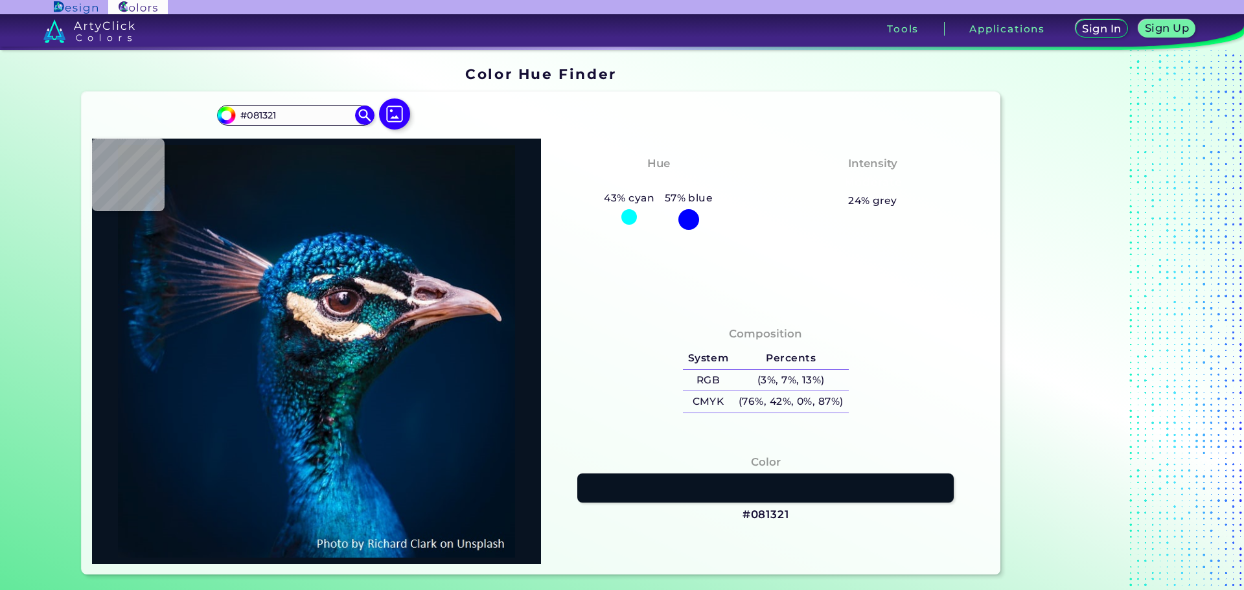
type input "#0f293a"
type input "#0F293A"
type input "#0e2331"
type input "#0E2331"
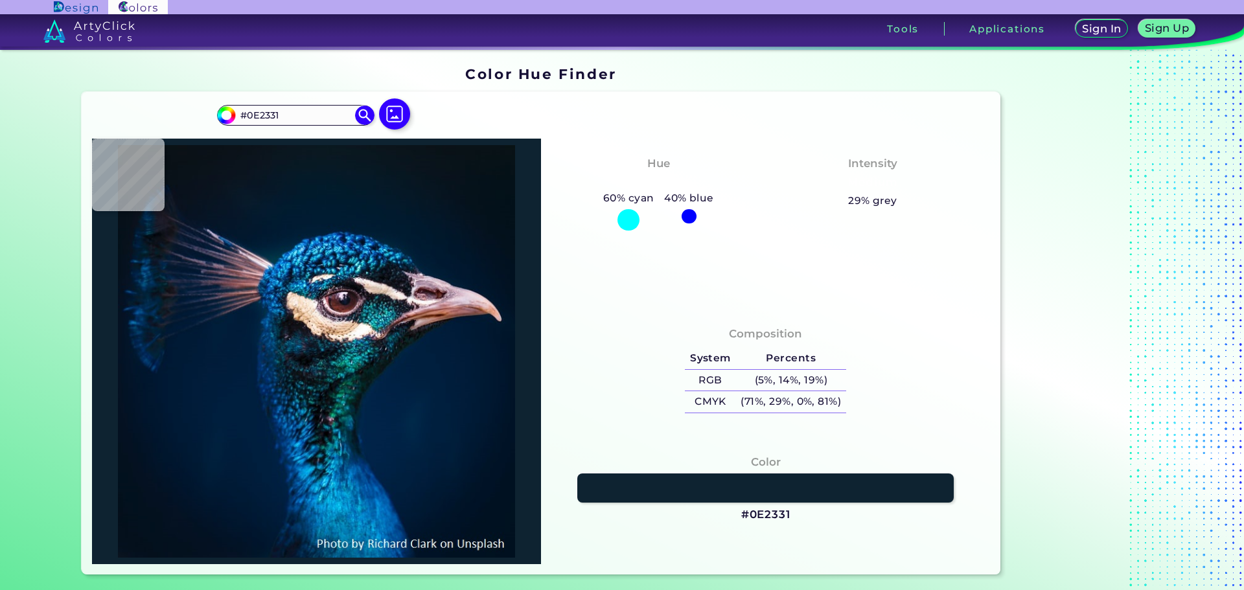
type input "#0d161f"
type input "#0D161F"
type input "#f7edee"
type input "#F7EDEE"
type input "#ecdcd6"
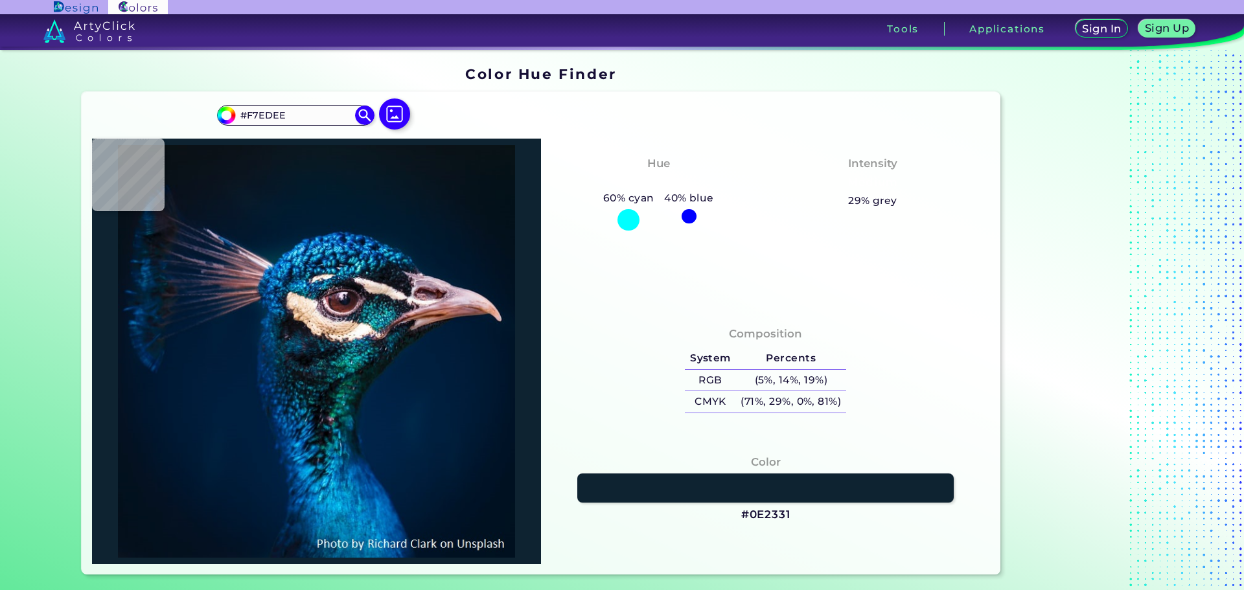
type input "#ECDCD6"
type input "#d6c2b0"
type input "#D6C2B0"
type input "#d6bba9"
type input "#D6BBA9"
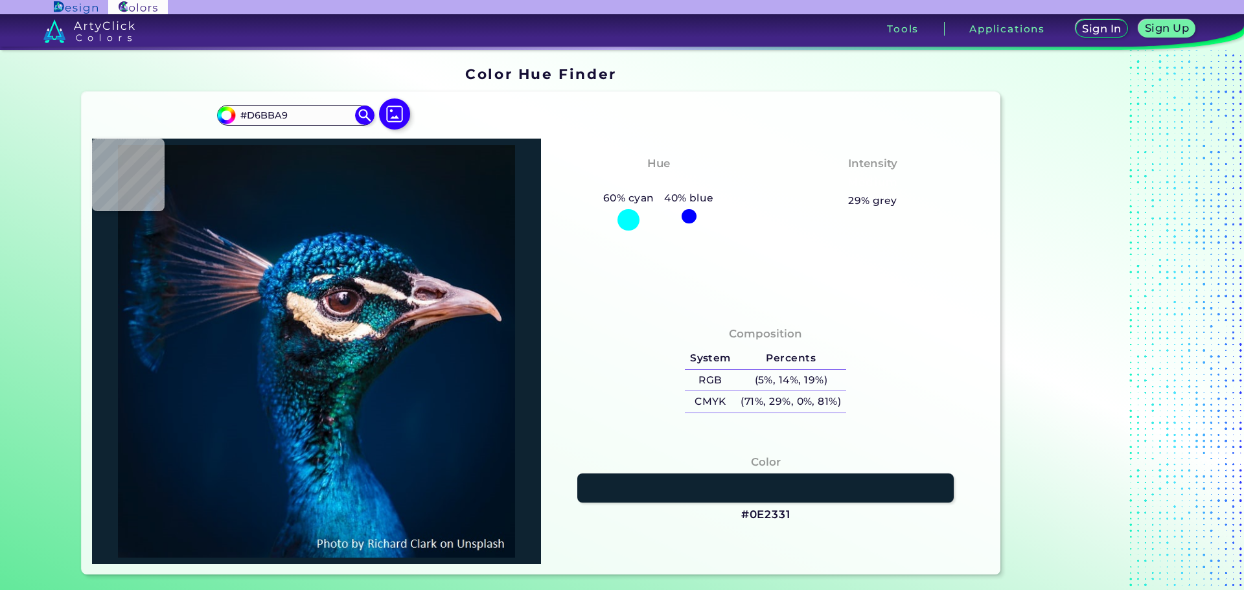
type input "#dfc4b0"
type input "#DFC4B0"
type input "#d7bda9"
type input "#D7BDA9"
type input "#c2aa9a"
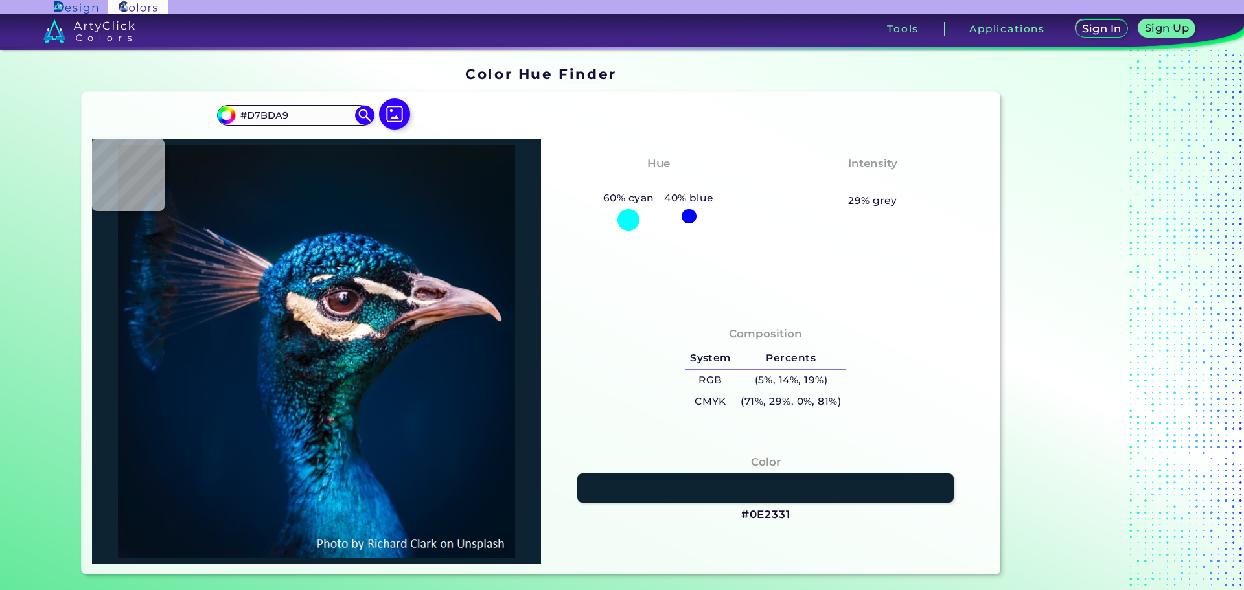
type input "#C2AA9A"
type input "#816c61"
type input "#816C61"
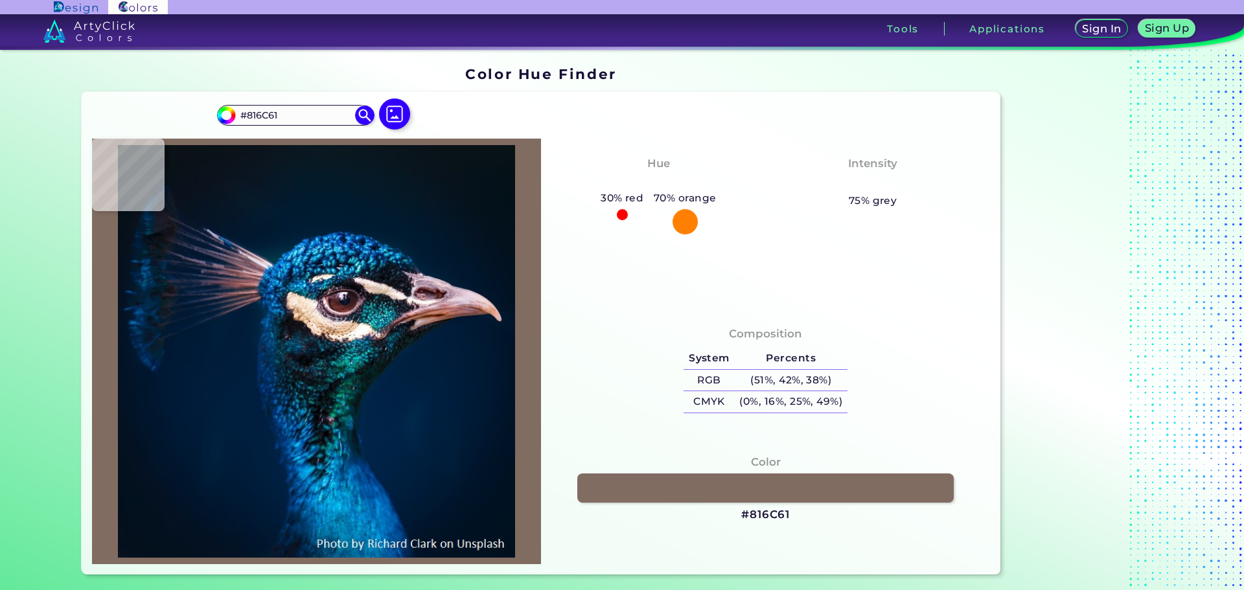
type input "#1c181f"
type input "#1C181F"
